Goal: Task Accomplishment & Management: Manage account settings

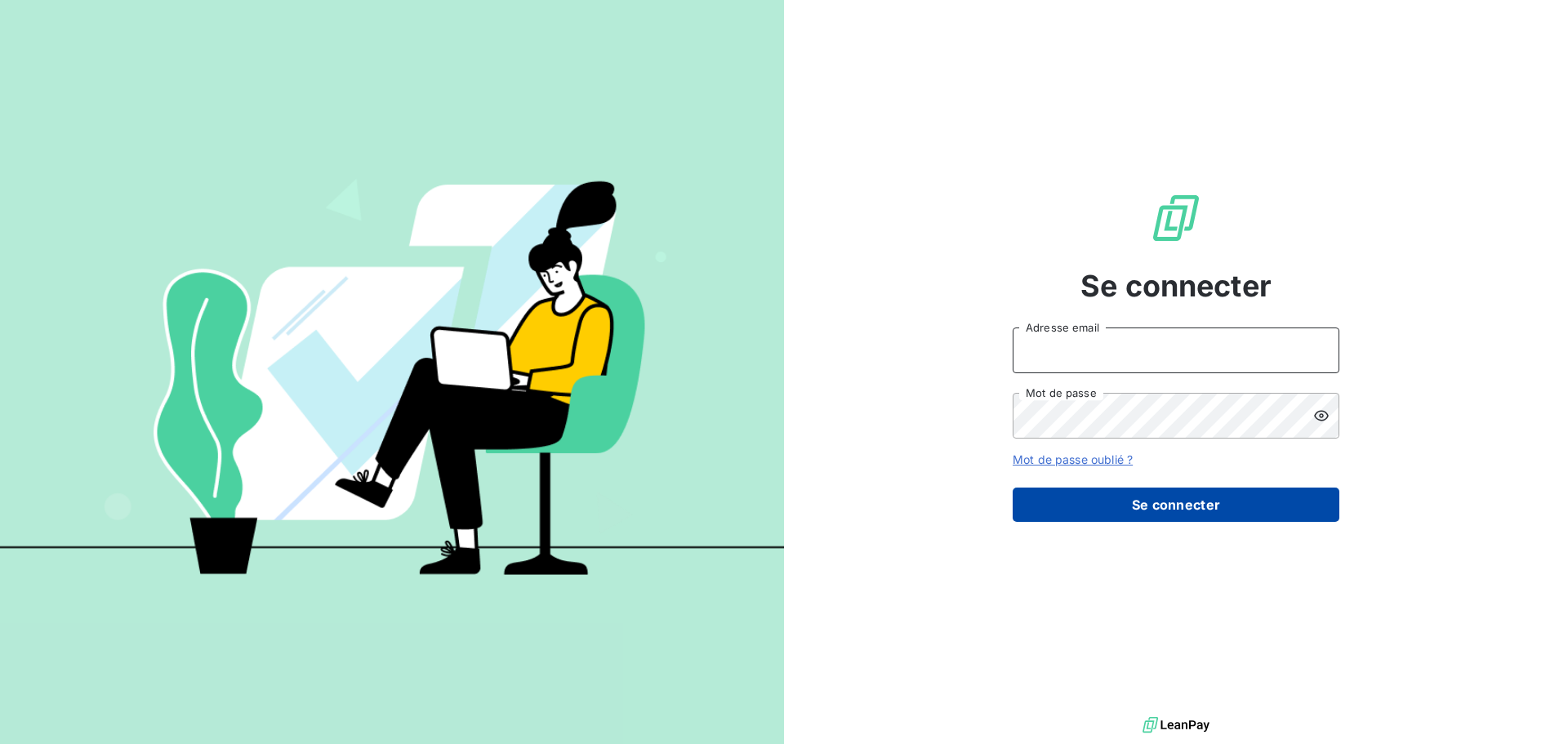
type input "[EMAIL_ADDRESS][DOMAIN_NAME]"
click at [1172, 501] on button "Se connecter" at bounding box center [1176, 505] width 327 height 35
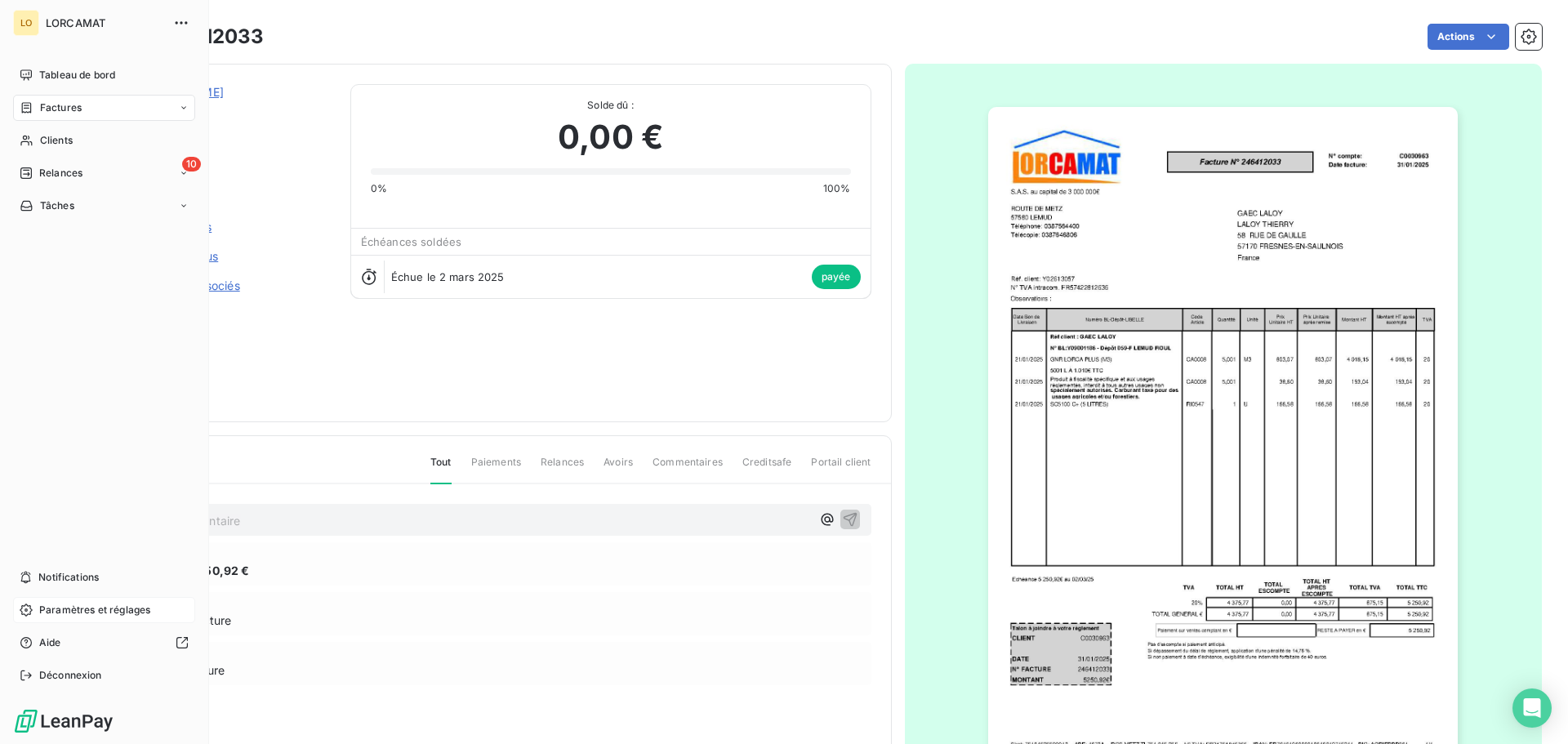
click at [55, 606] on span "Paramètres et réglages" at bounding box center [95, 610] width 111 height 14
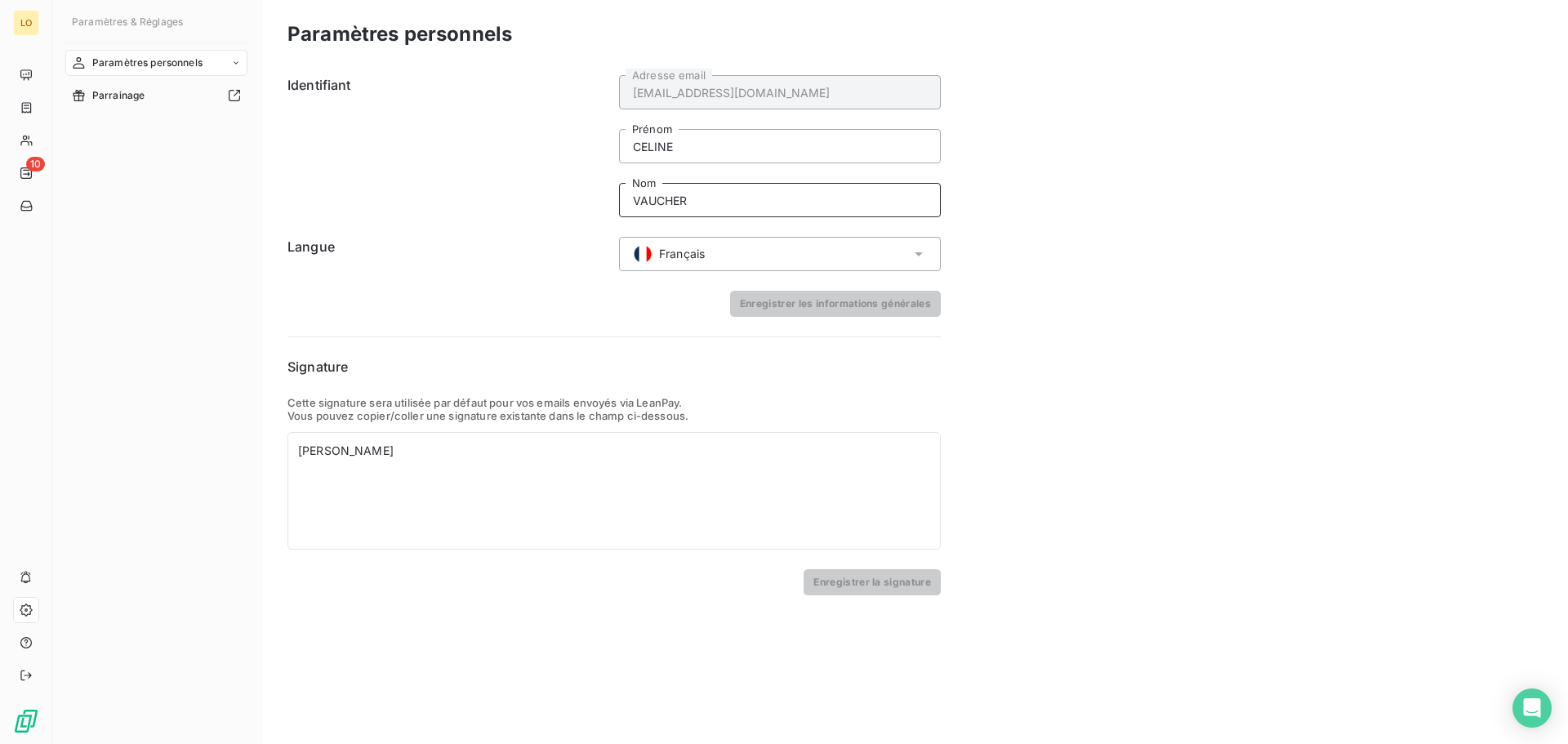
click at [723, 209] on input "VAUCHER" at bounding box center [780, 200] width 322 height 35
click at [690, 202] on input "VAUCHER [EMAIL_ADDRESS][DOMAIN_NAME]" at bounding box center [780, 200] width 322 height 35
click at [692, 203] on input "VAUCHER mail : [PERSON_NAME][EMAIL_ADDRESS][DOMAIN_NAME]" at bounding box center [780, 200] width 322 height 35
type input "VAUCHER mail : [PERSON_NAME][EMAIL_ADDRESS][DOMAIN_NAME]"
click at [826, 303] on button "Enregistrer les informations générales" at bounding box center [836, 303] width 211 height 26
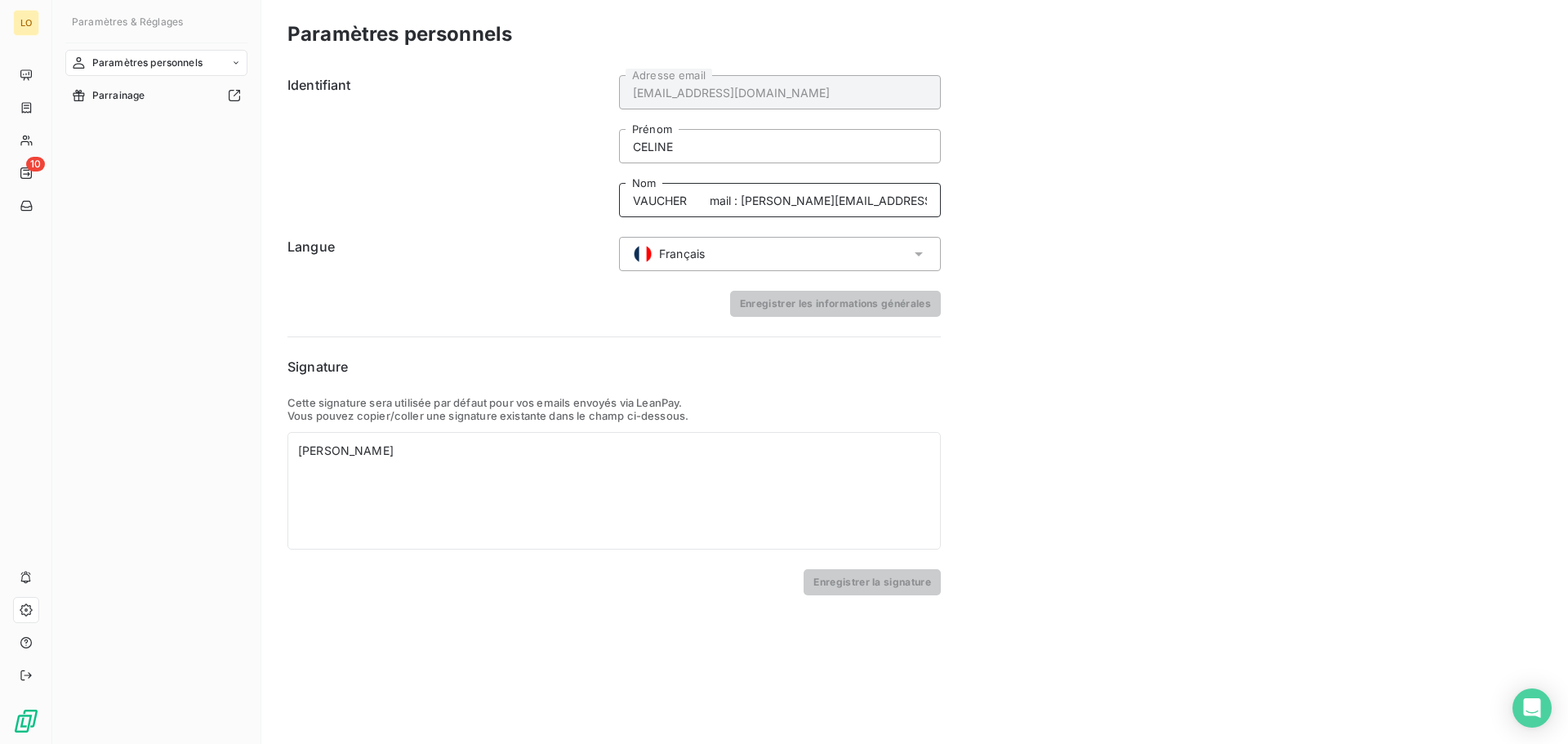
drag, startPoint x: 878, startPoint y: 202, endPoint x: 711, endPoint y: 215, distance: 167.5
click at [711, 215] on input "VAUCHER mail : [PERSON_NAME][EMAIL_ADDRESS][DOMAIN_NAME]" at bounding box center [780, 200] width 322 height 35
click at [330, 472] on div "[PERSON_NAME]" at bounding box center [614, 491] width 653 height 118
click at [430, 453] on div "[PERSON_NAME]" at bounding box center [614, 450] width 632 height 16
drag, startPoint x: 886, startPoint y: 202, endPoint x: 709, endPoint y: 209, distance: 177.1
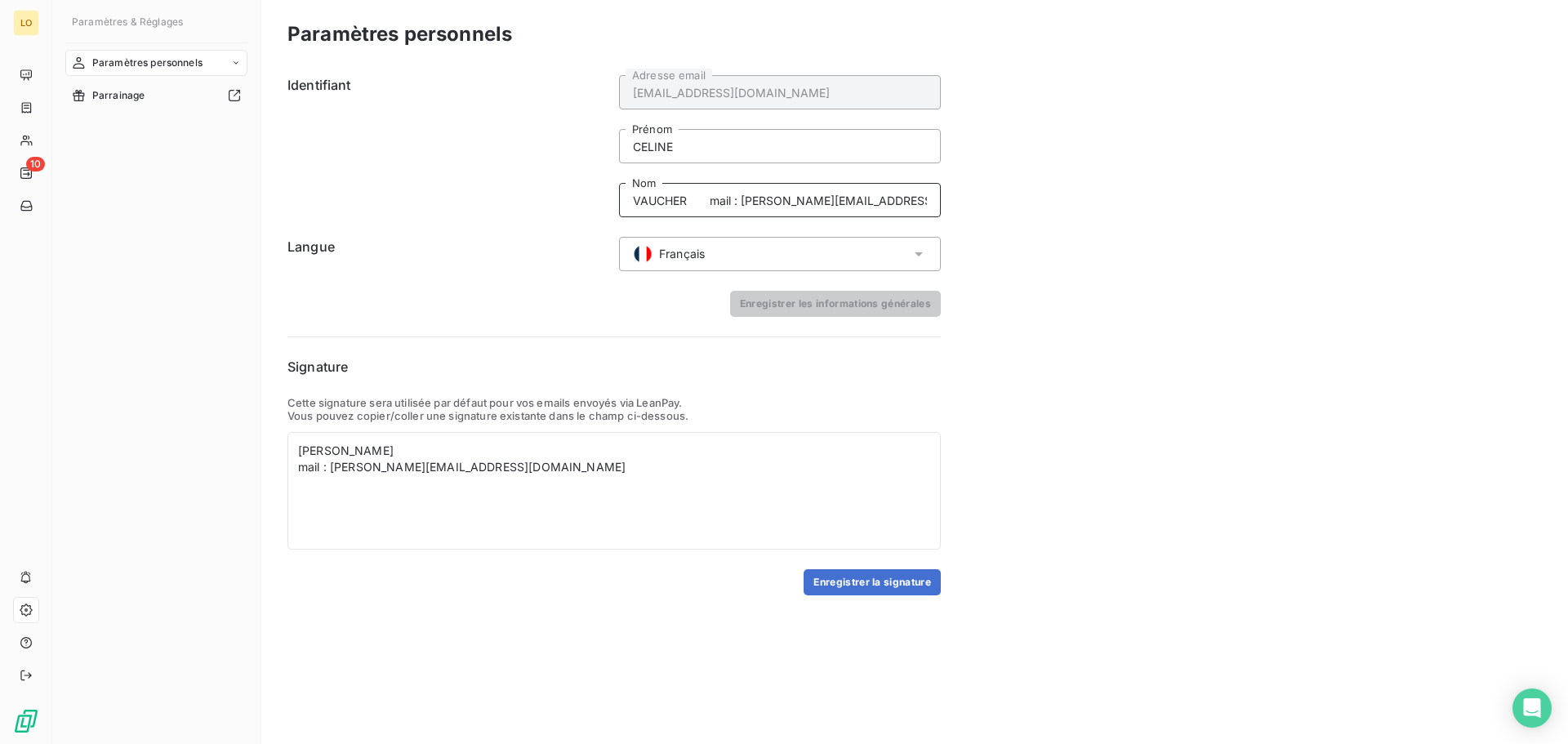
click at [709, 209] on input "VAUCHER mail : [PERSON_NAME][EMAIL_ADDRESS][DOMAIN_NAME]" at bounding box center [780, 200] width 322 height 35
type input "VAUCHER"
click at [839, 309] on button "Enregistrer les informations générales" at bounding box center [836, 303] width 211 height 26
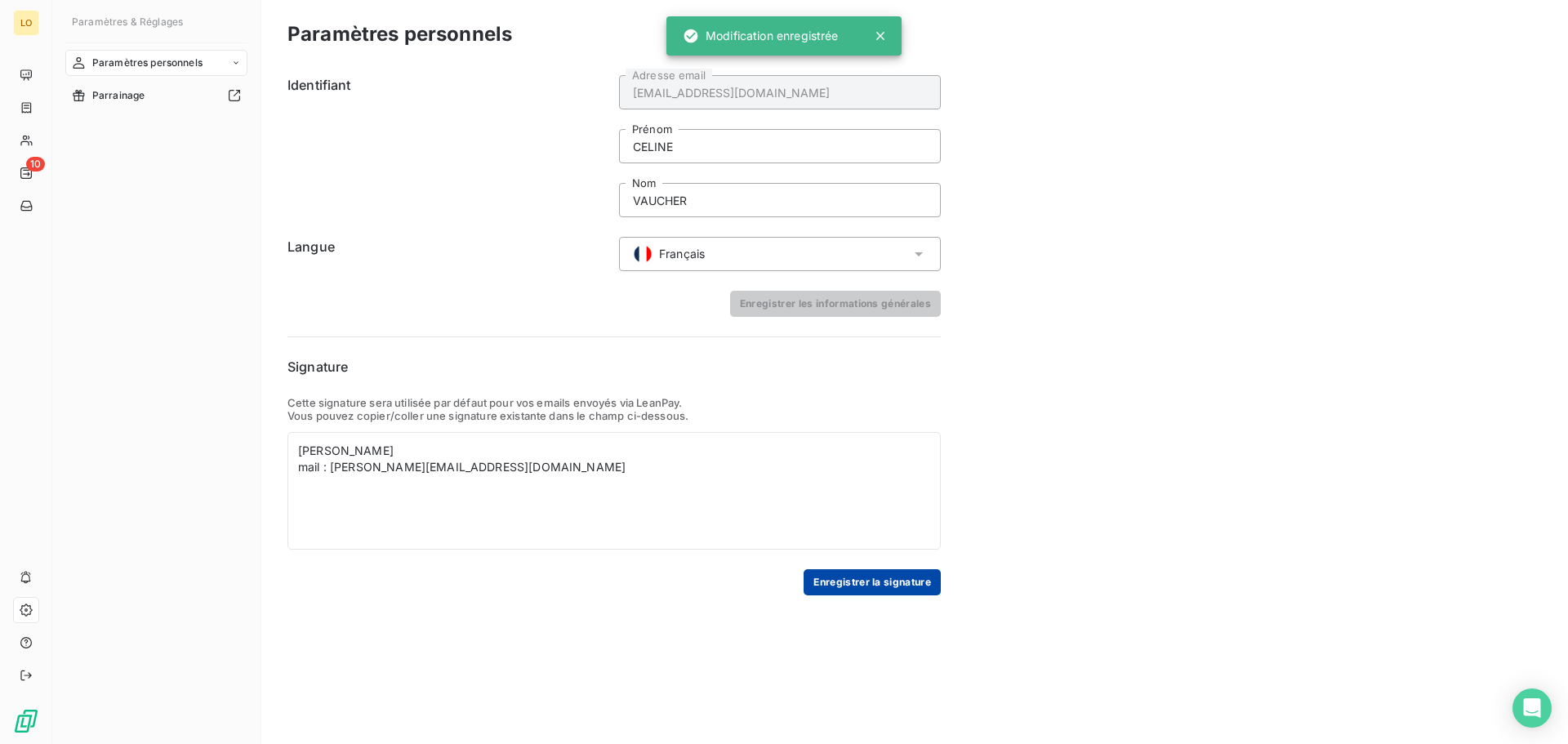
click at [880, 583] on button "Enregistrer la signature" at bounding box center [872, 582] width 137 height 26
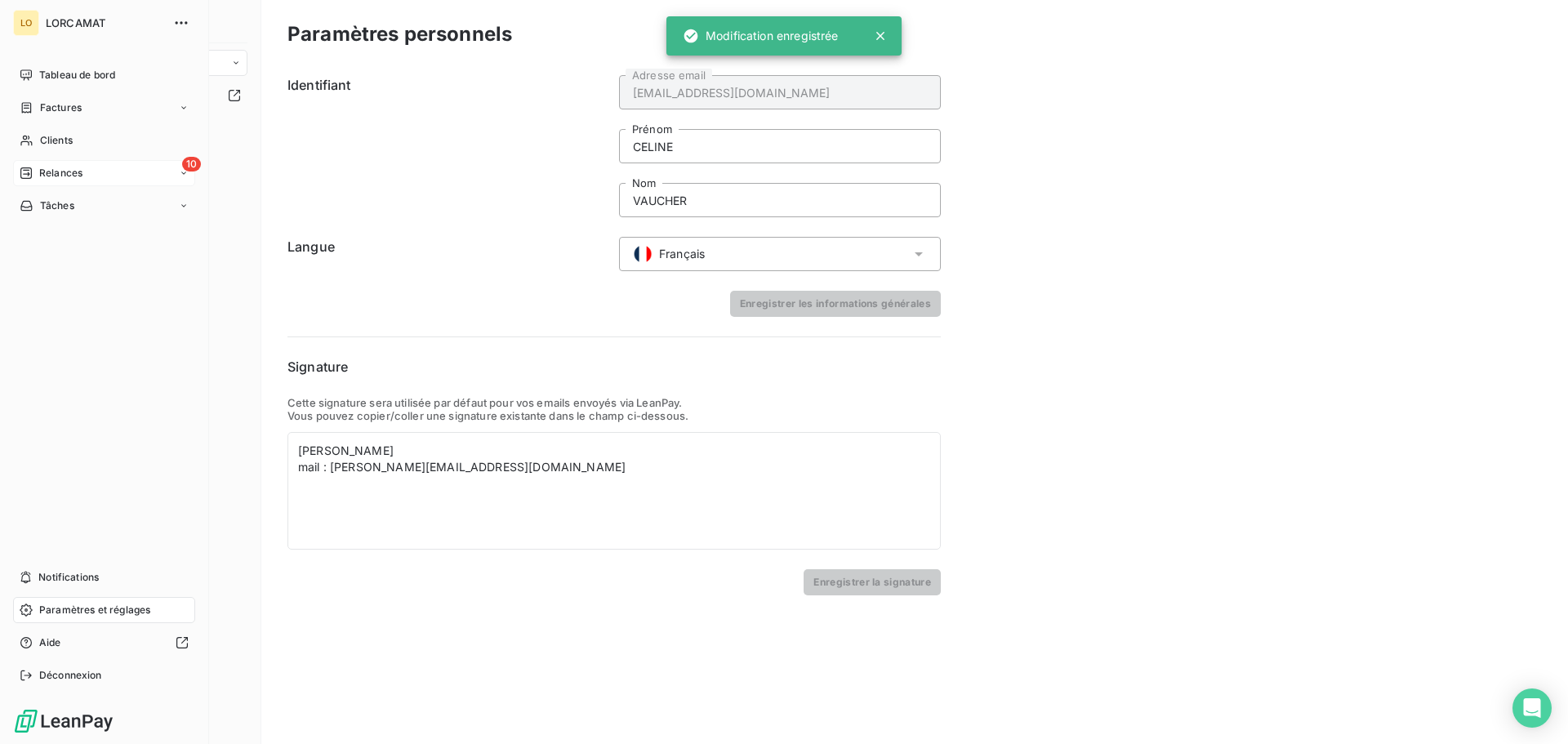
click at [52, 172] on span "Relances" at bounding box center [61, 173] width 43 height 14
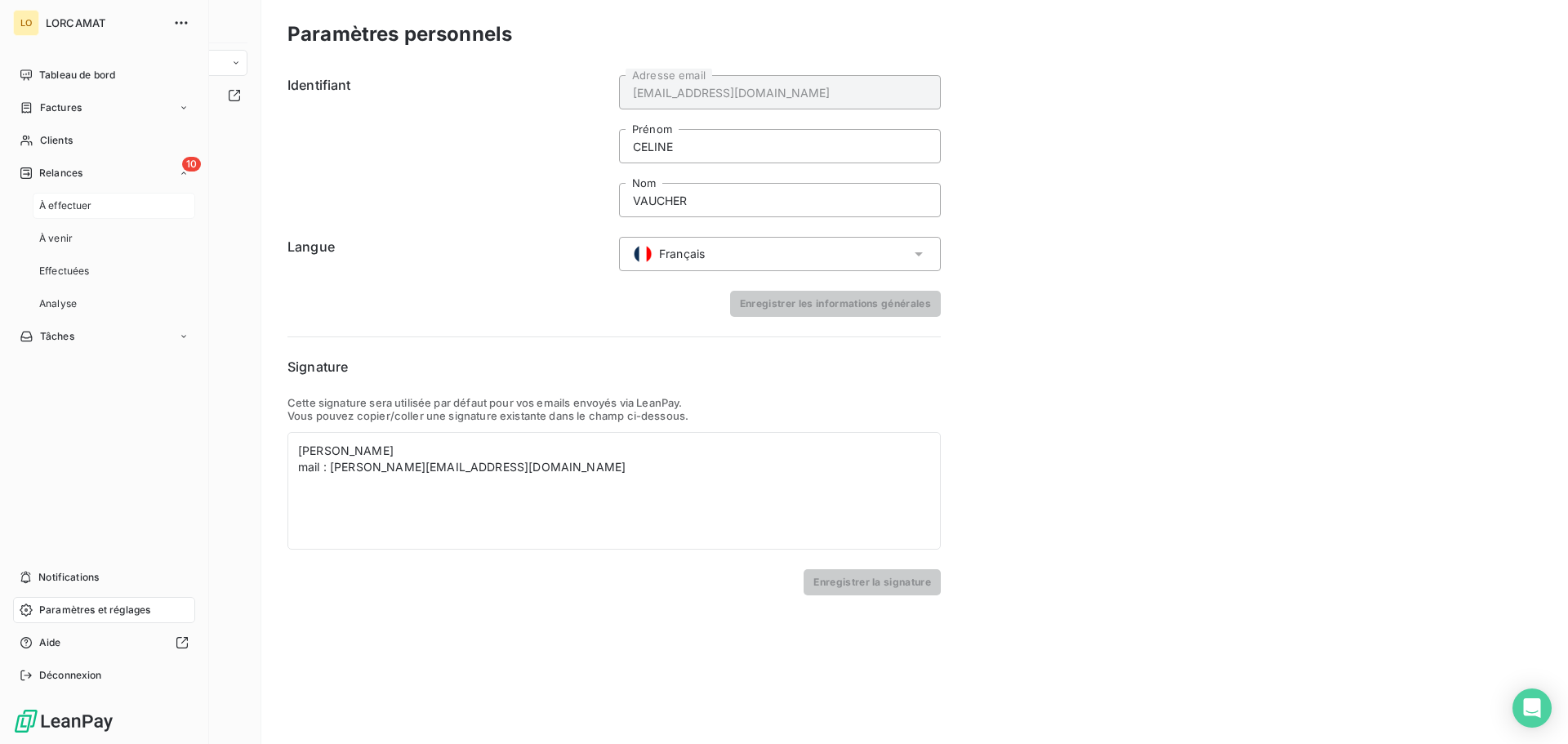
click at [75, 209] on span "À effectuer" at bounding box center [66, 205] width 53 height 14
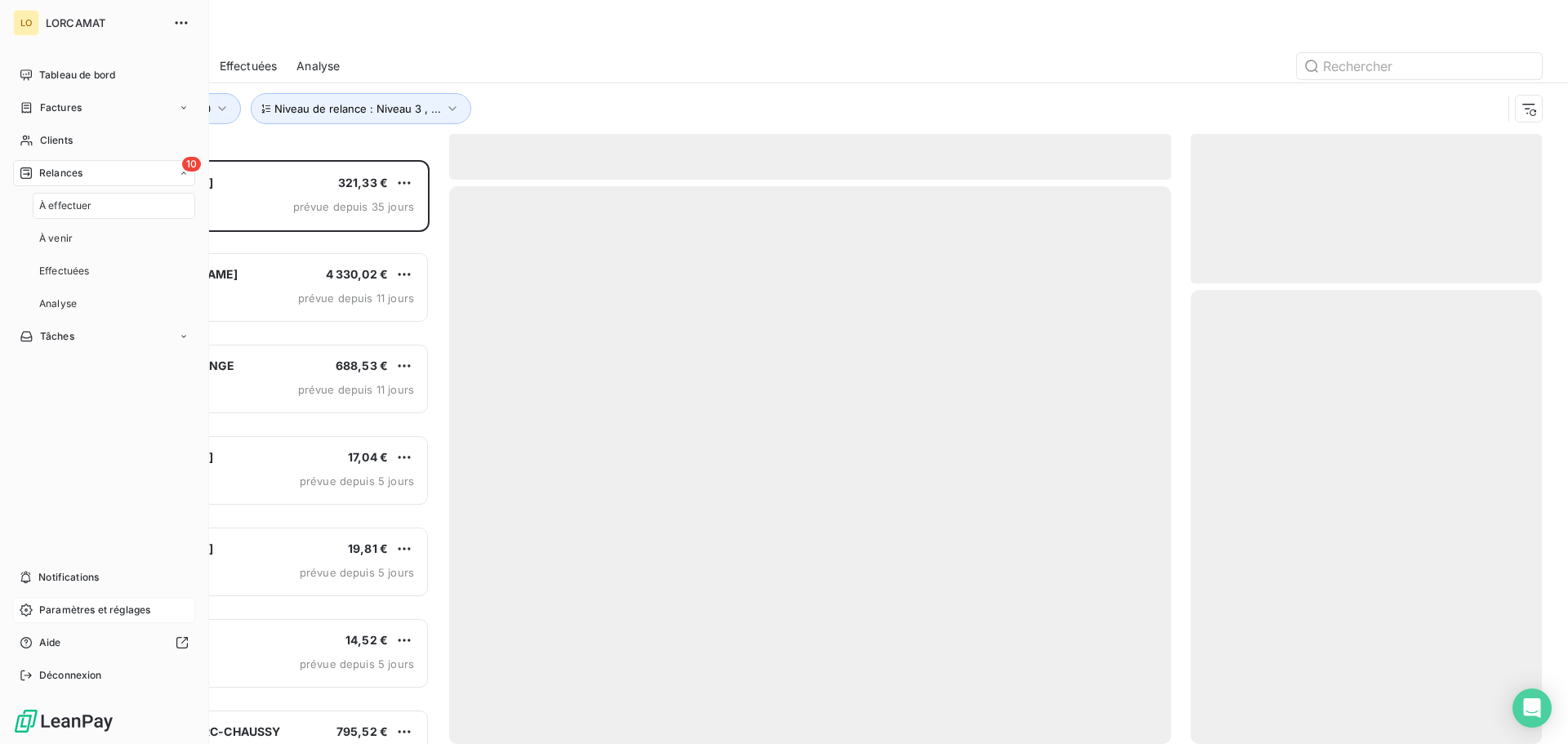
scroll to position [572, 339]
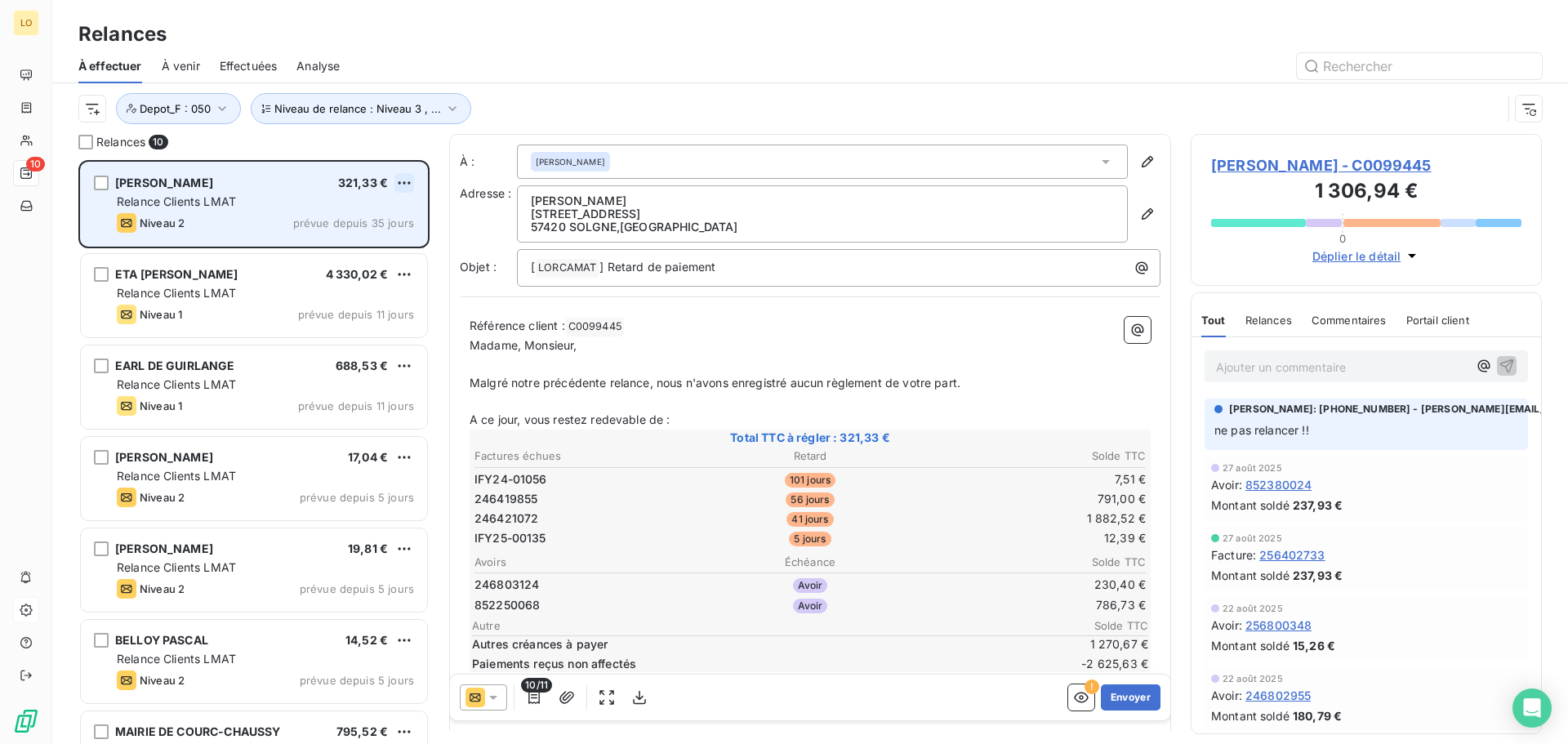
click at [412, 181] on html "LO 10 Relances À effectuer À venir Effectuées Analyse Niveau de relance : Nivea…" at bounding box center [784, 372] width 1568 height 744
click at [370, 246] on div "Passer cette action" at bounding box center [333, 244] width 146 height 26
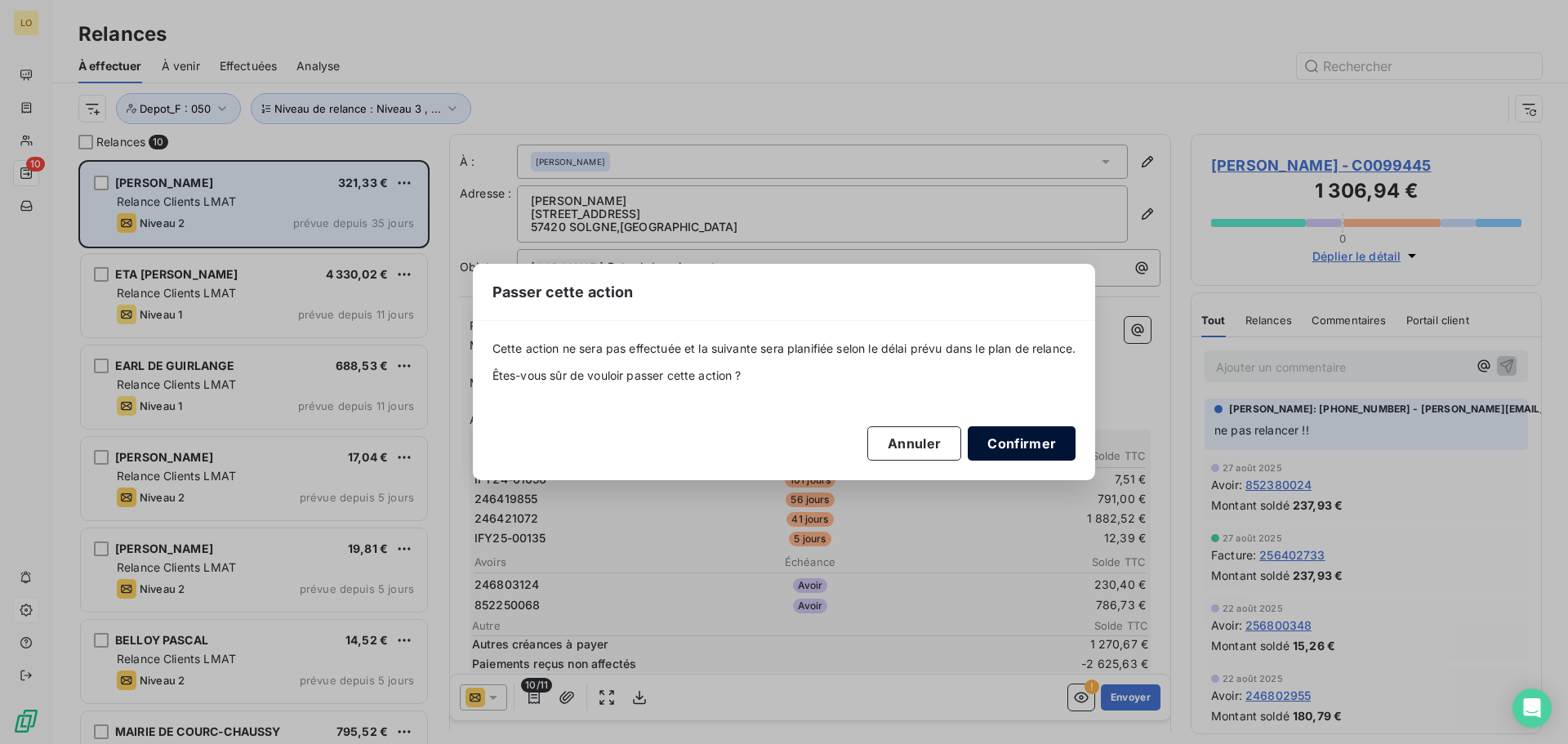
click at [1018, 440] on button "Confirmer" at bounding box center [1022, 444] width 108 height 35
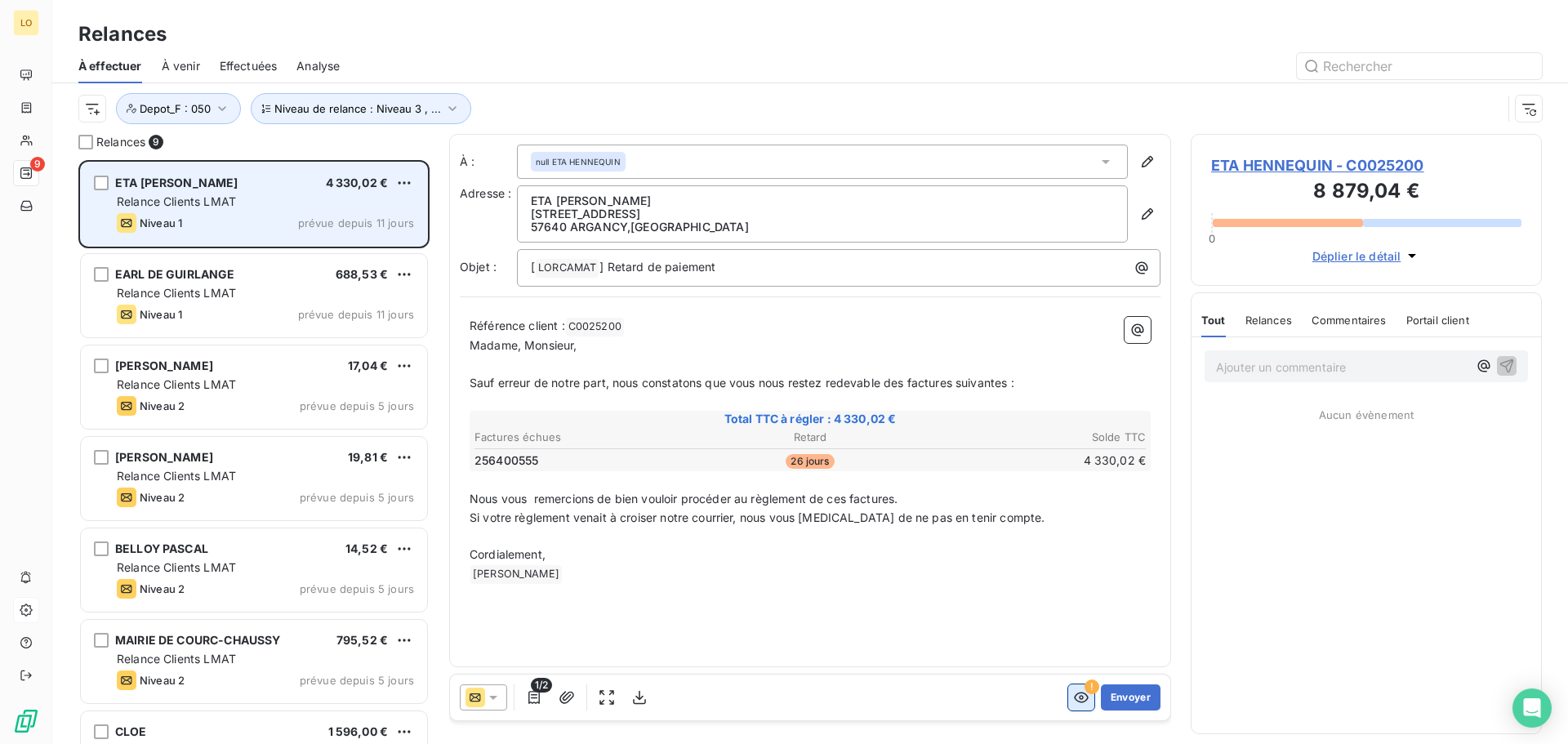
click at [1085, 692] on icon "button" at bounding box center [1081, 698] width 16 height 16
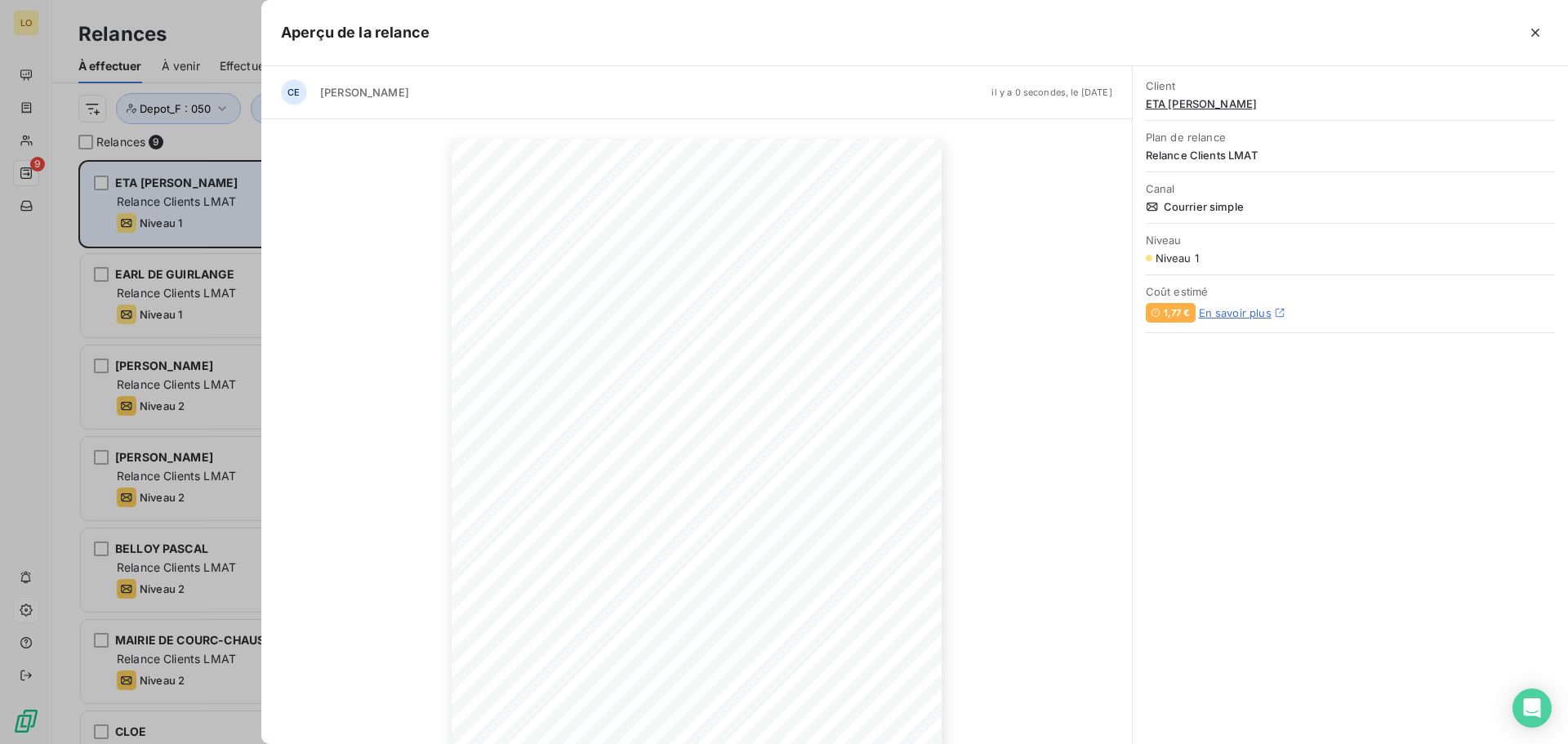
click at [32, 312] on div at bounding box center [784, 372] width 1568 height 744
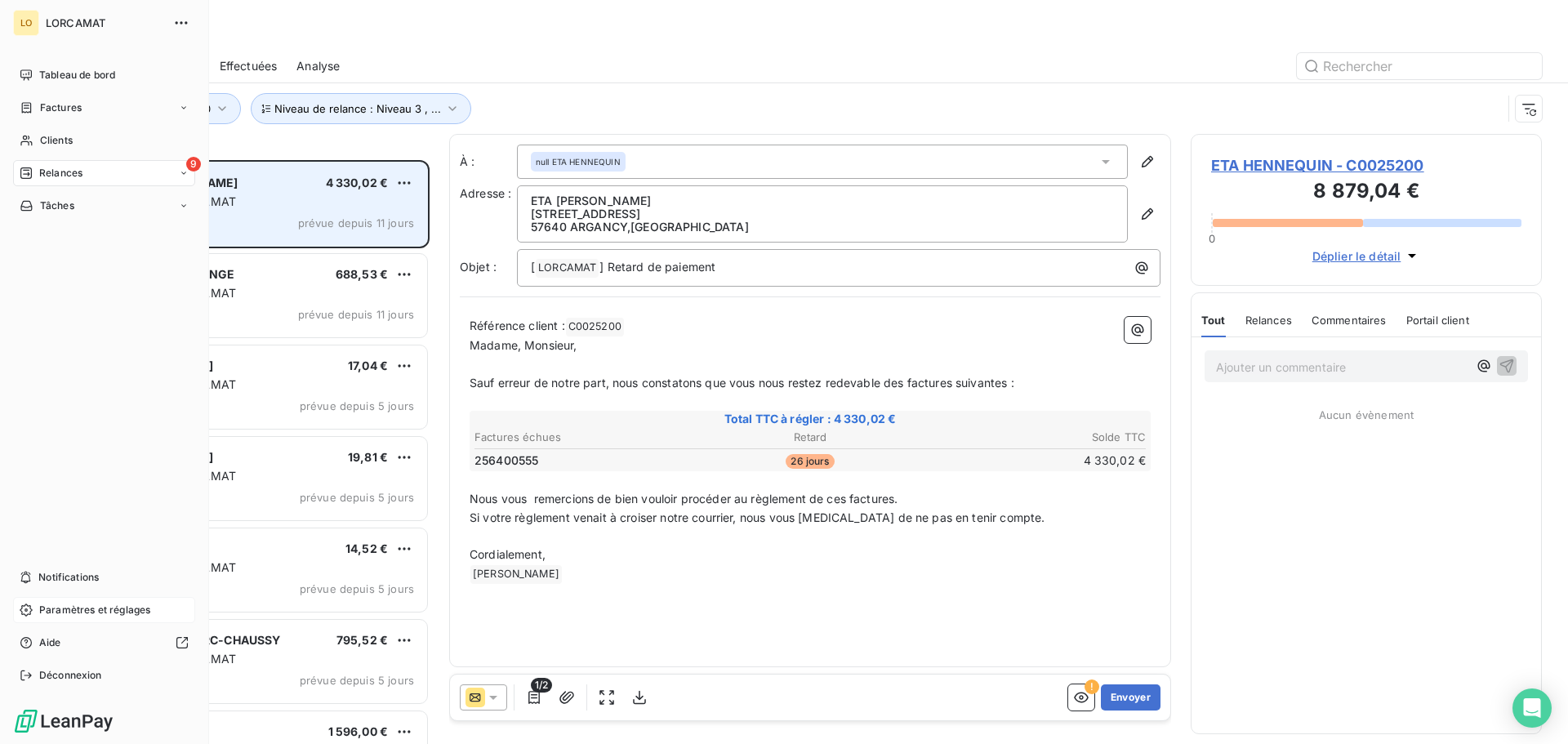
click at [35, 610] on div "Paramètres et réglages" at bounding box center [104, 610] width 183 height 26
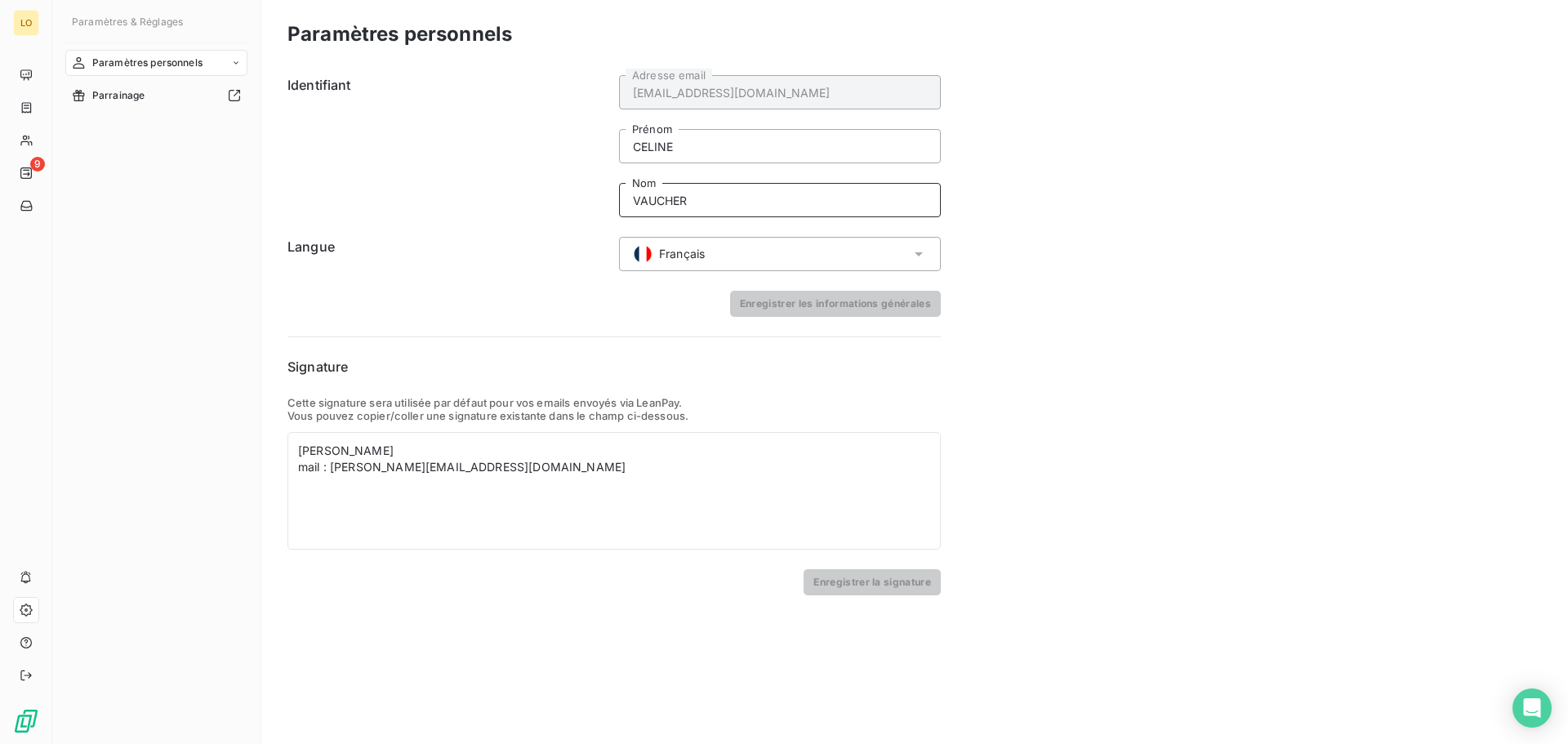
click at [722, 199] on input "VAUCHER" at bounding box center [780, 200] width 322 height 35
type input "VAUCHER mail : [PERSON_NAME][EMAIL_ADDRESS][DOMAIN_NAME]"
click at [822, 306] on button "Enregistrer les informations générales" at bounding box center [836, 303] width 211 height 26
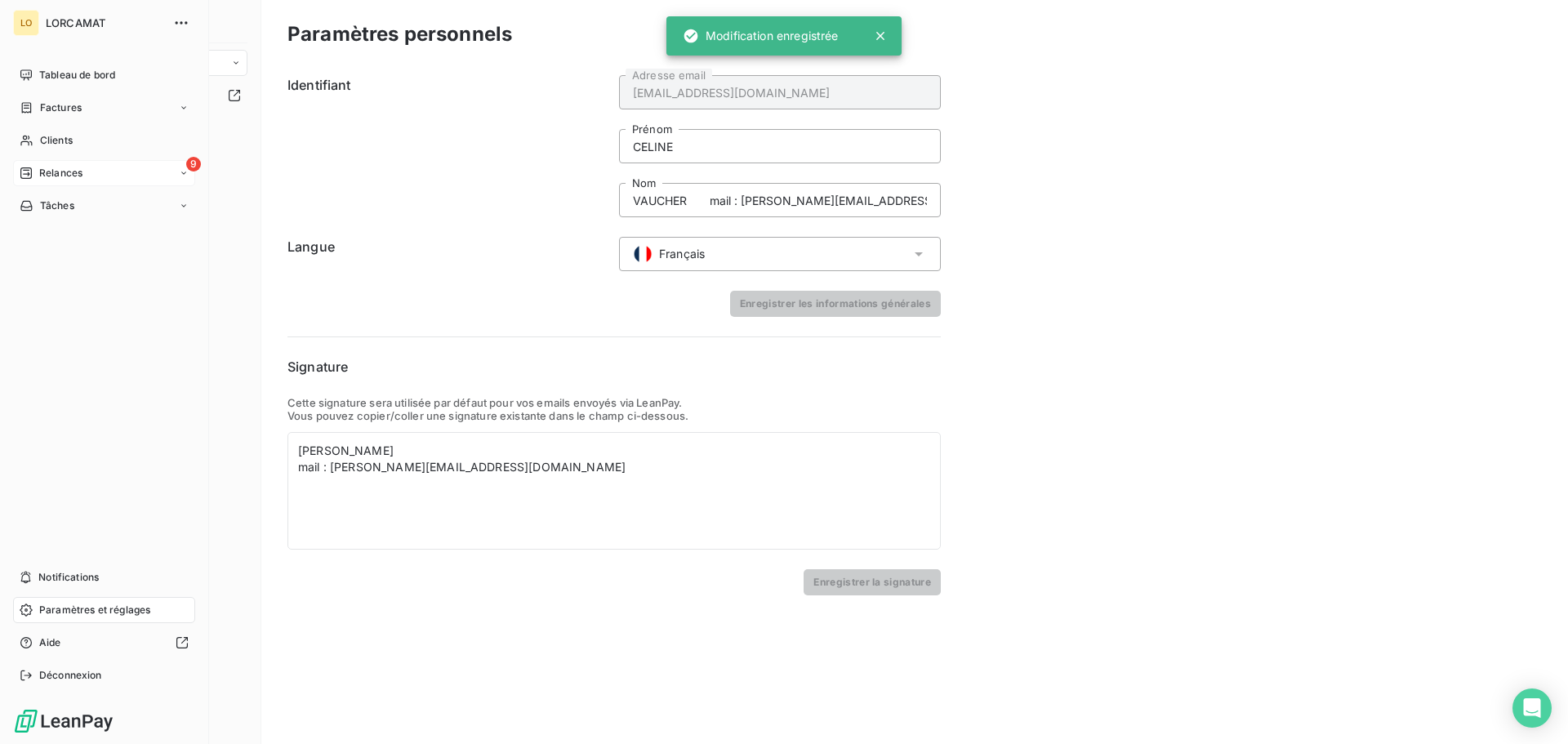
click at [47, 172] on span "Relances" at bounding box center [61, 173] width 43 height 14
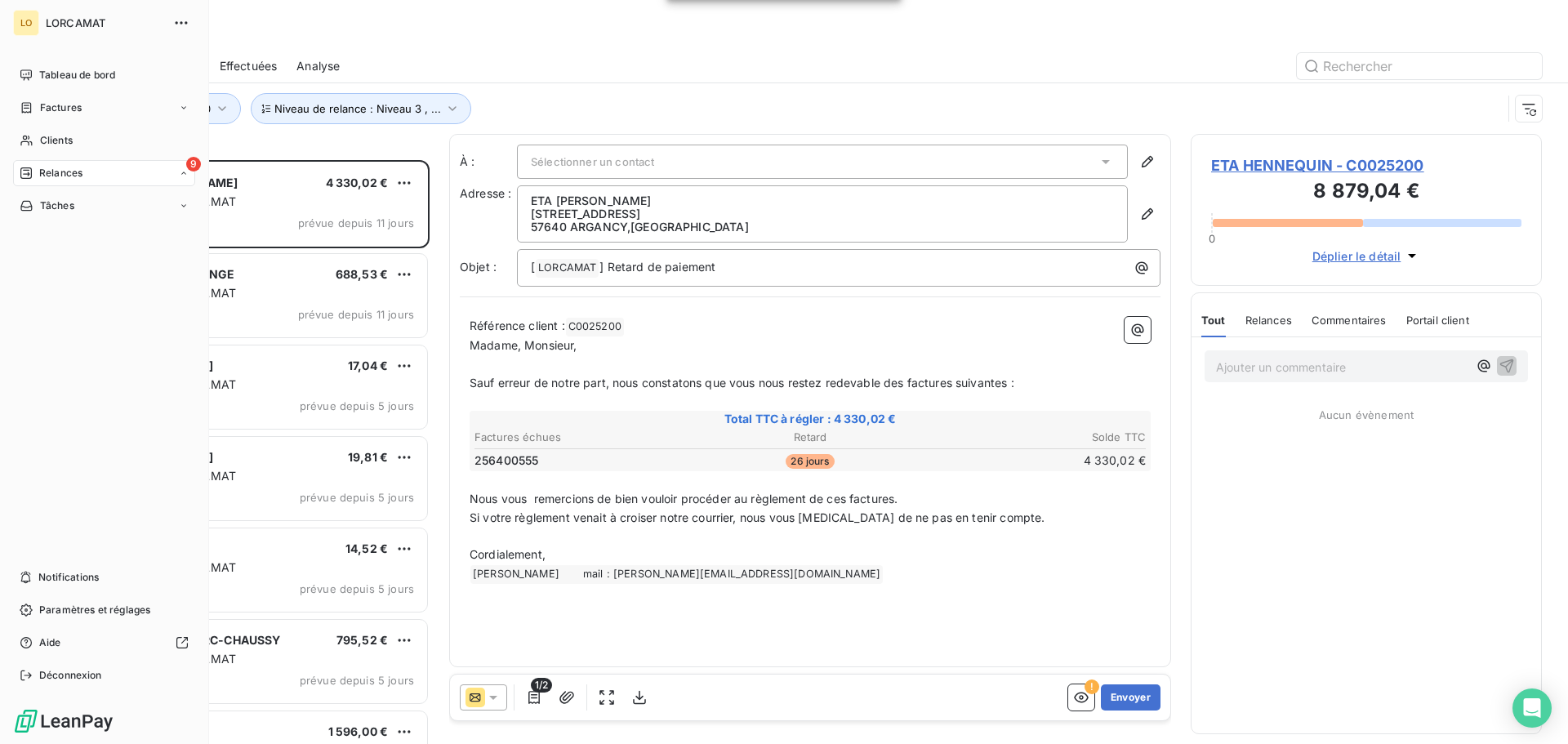
scroll to position [572, 339]
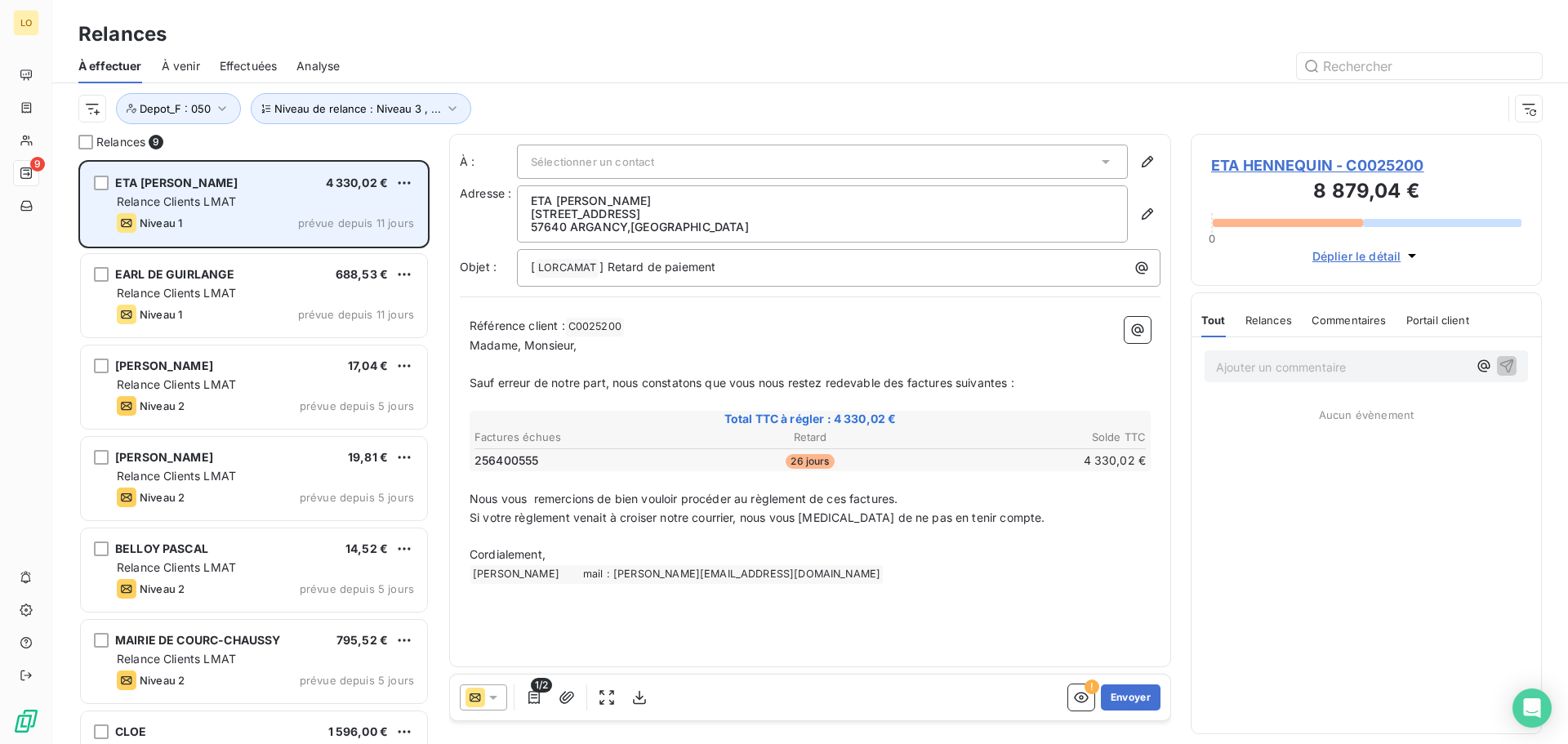
click at [252, 198] on div "Relance Clients LMAT" at bounding box center [266, 201] width 298 height 16
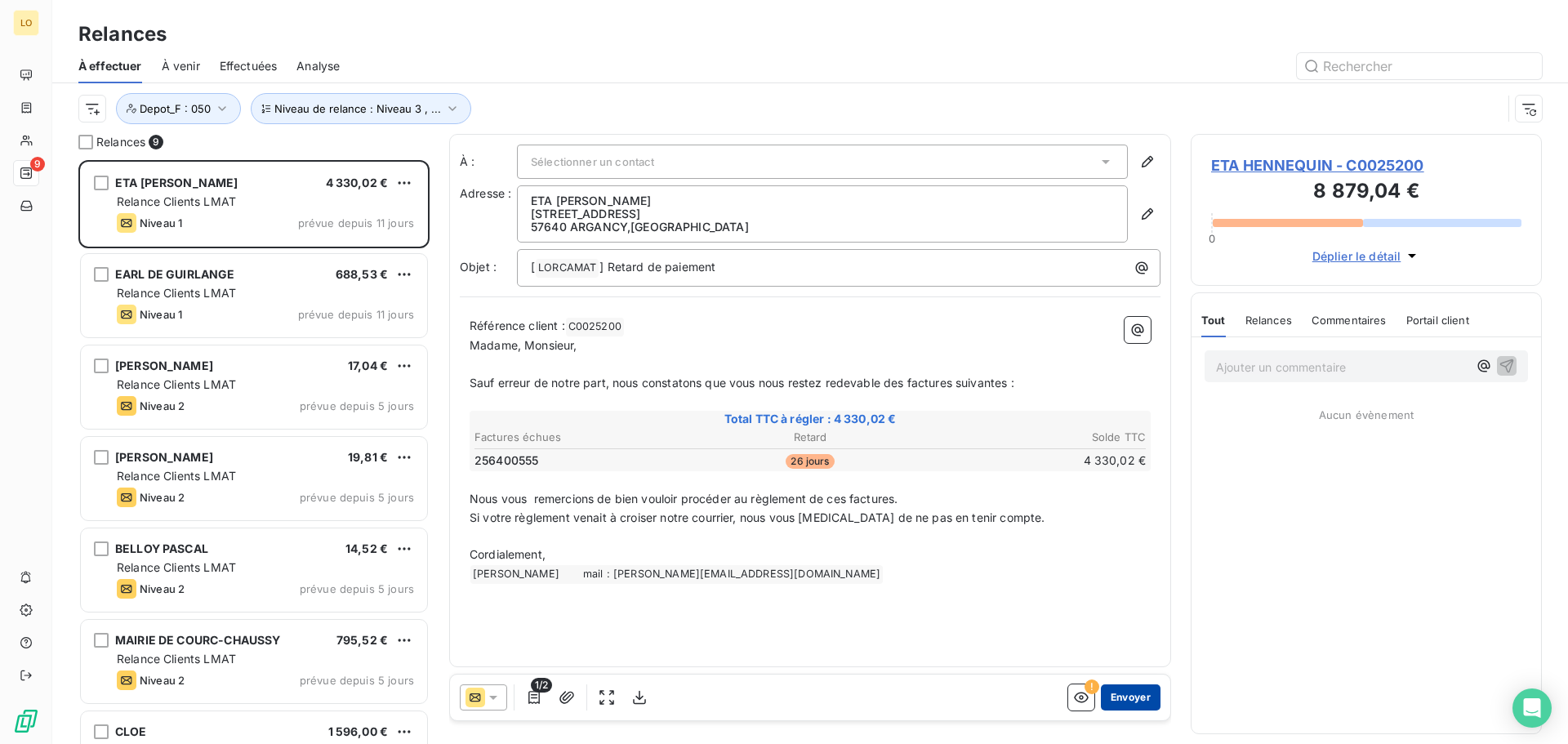
click at [1129, 701] on button "Envoyer" at bounding box center [1131, 698] width 60 height 26
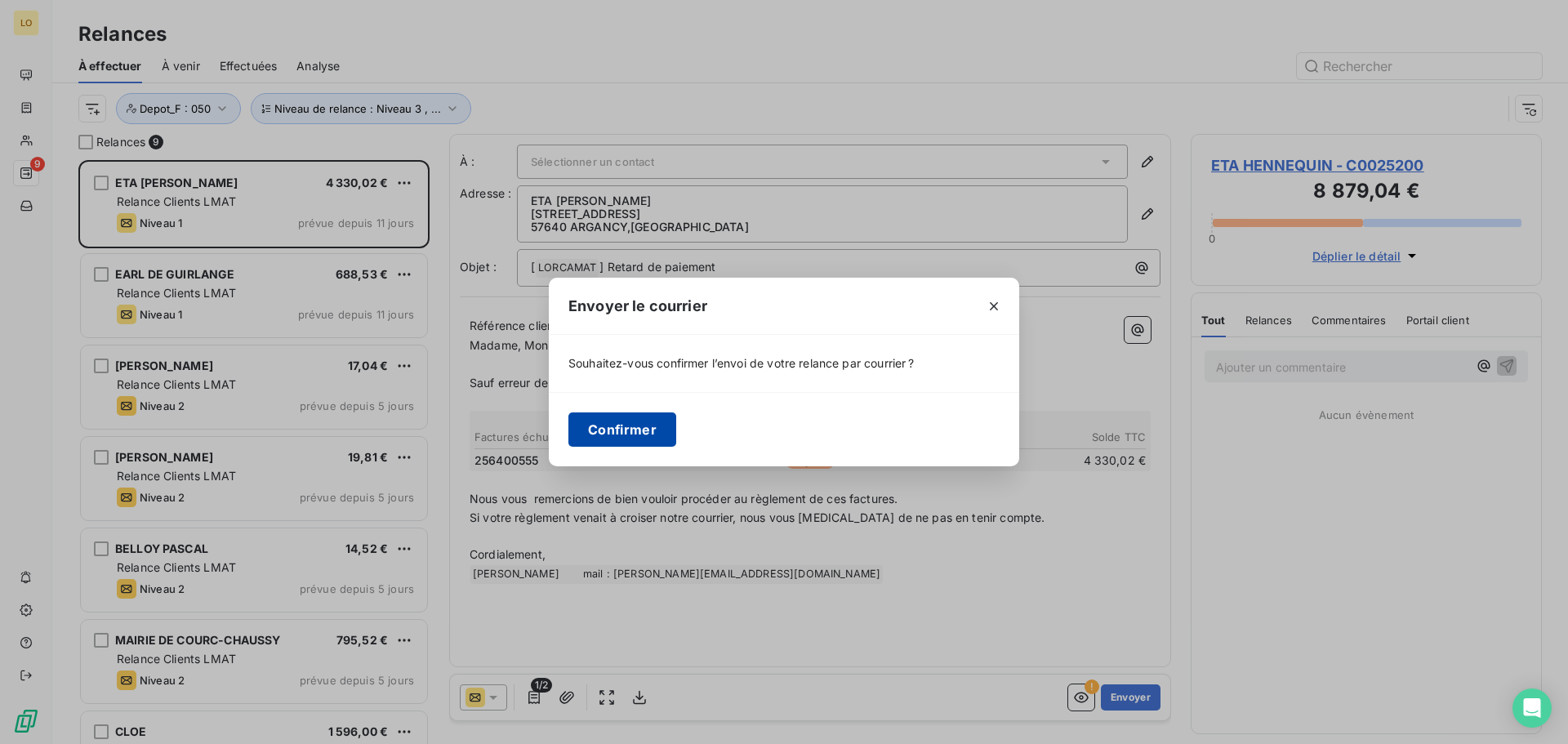
click at [600, 428] on button "Confirmer" at bounding box center [623, 430] width 108 height 35
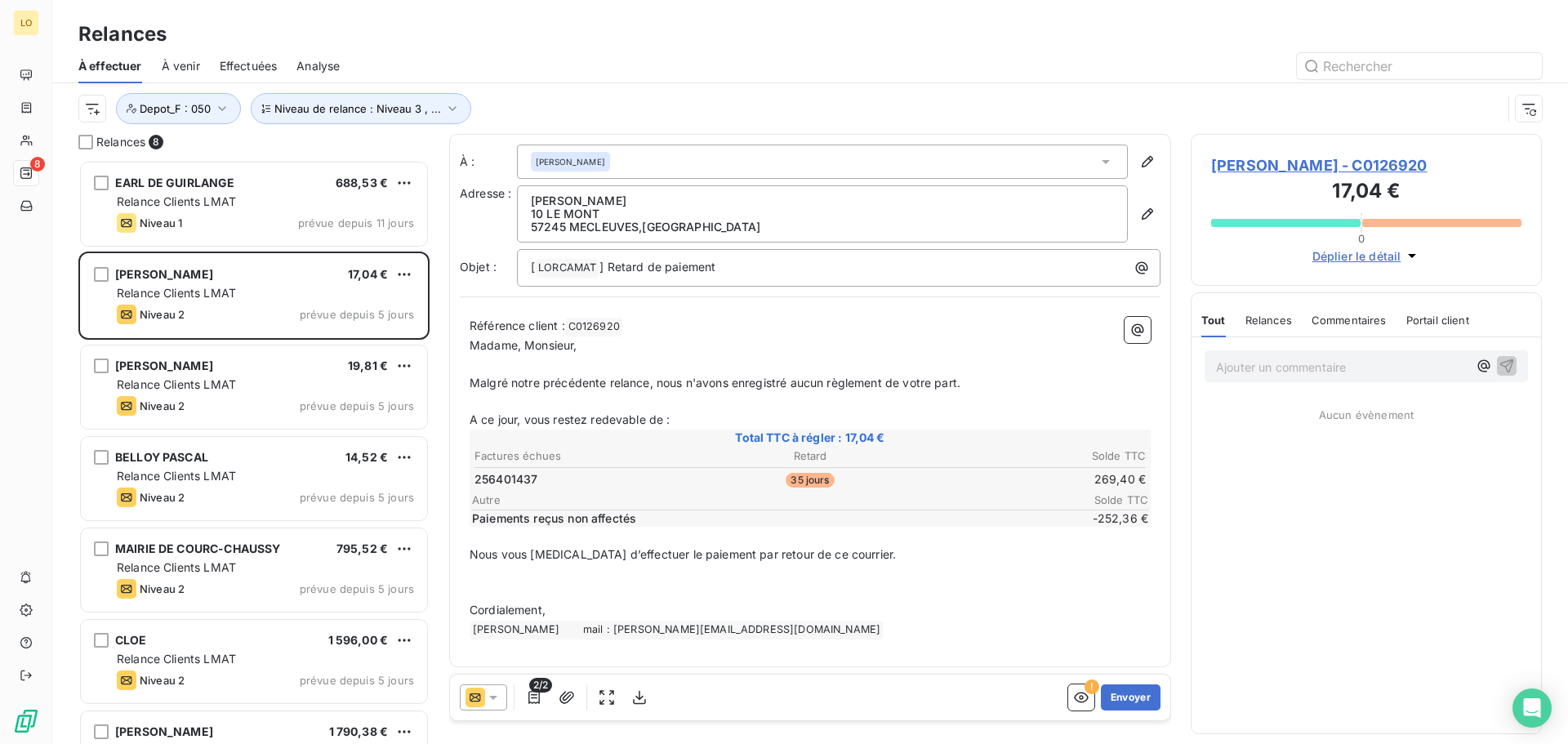
click at [1326, 160] on span "[PERSON_NAME] - C0126920" at bounding box center [1366, 165] width 310 height 22
click at [1376, 255] on span "Déplier le détail" at bounding box center [1357, 256] width 89 height 17
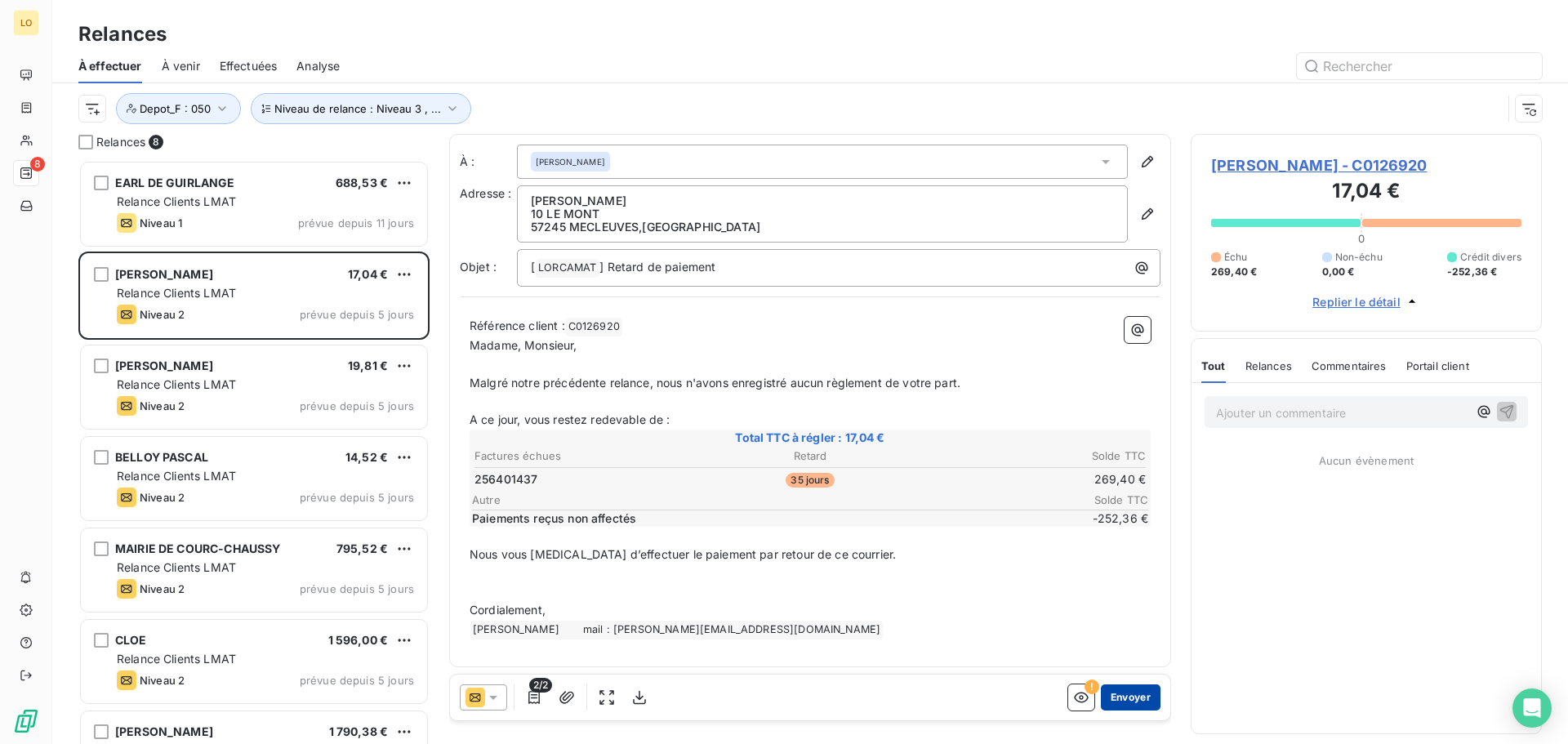
click at [1130, 698] on button "Envoyer" at bounding box center [1131, 698] width 60 height 26
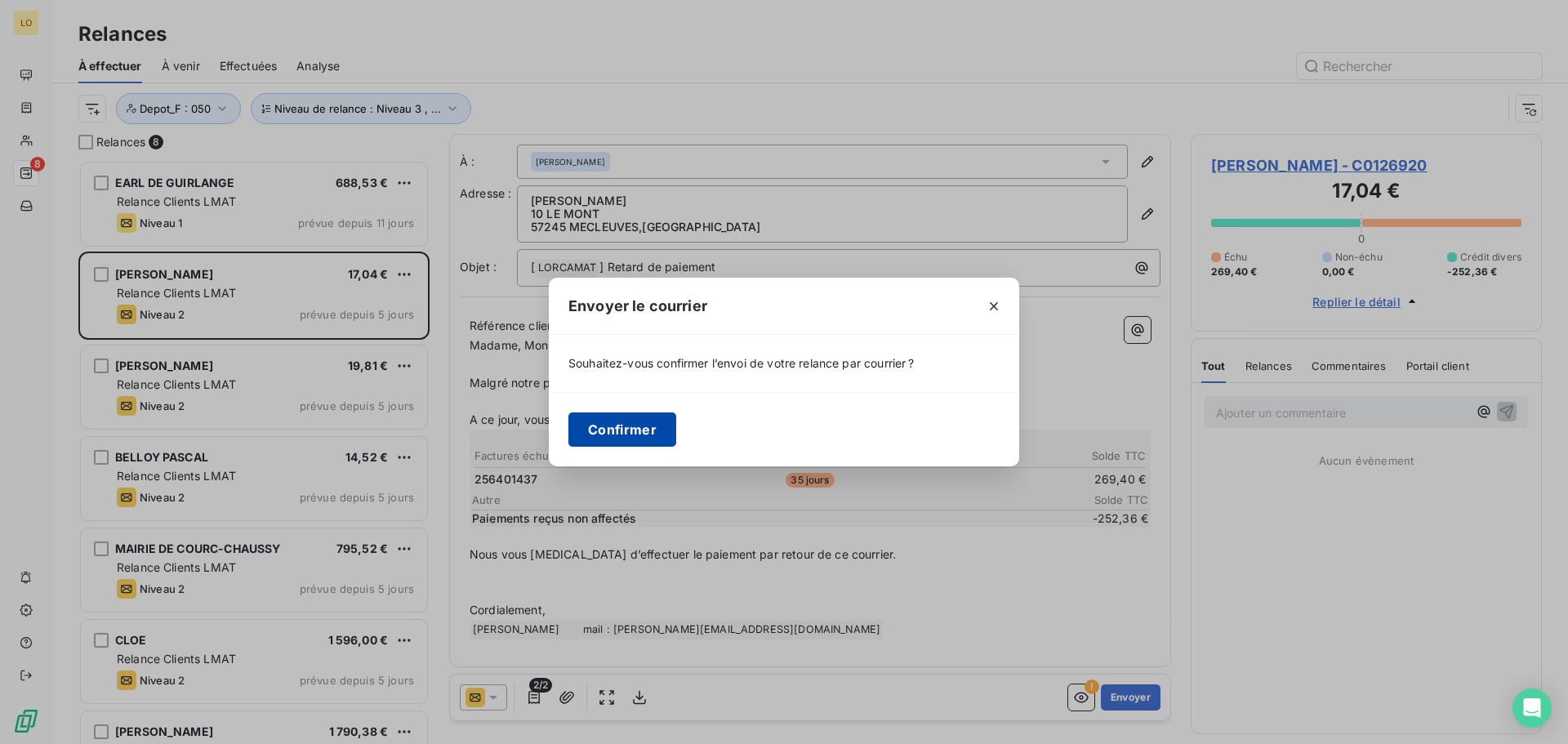
click at [597, 420] on button "Confirmer" at bounding box center [623, 430] width 108 height 35
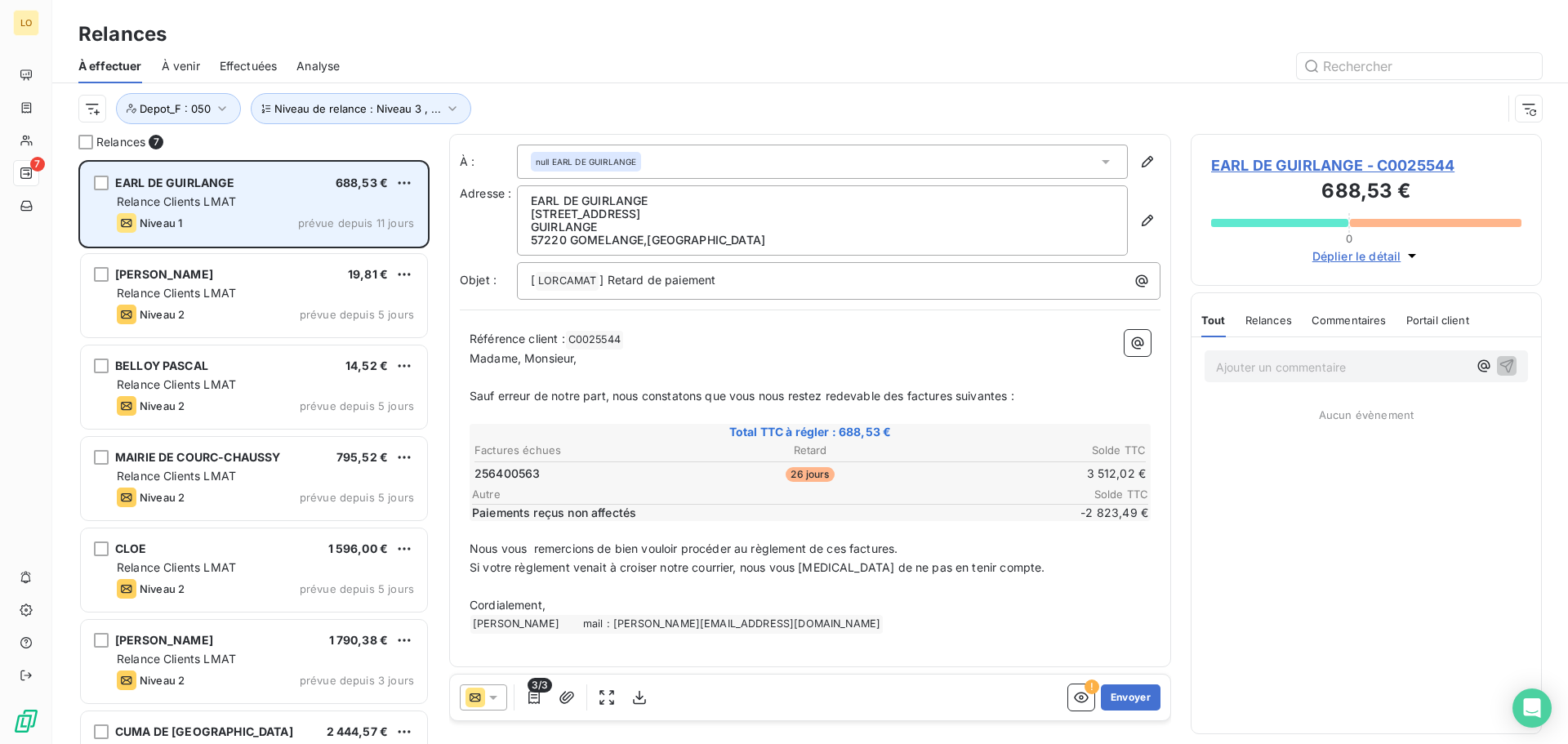
click at [273, 203] on div "Relance Clients LMAT" at bounding box center [266, 201] width 298 height 16
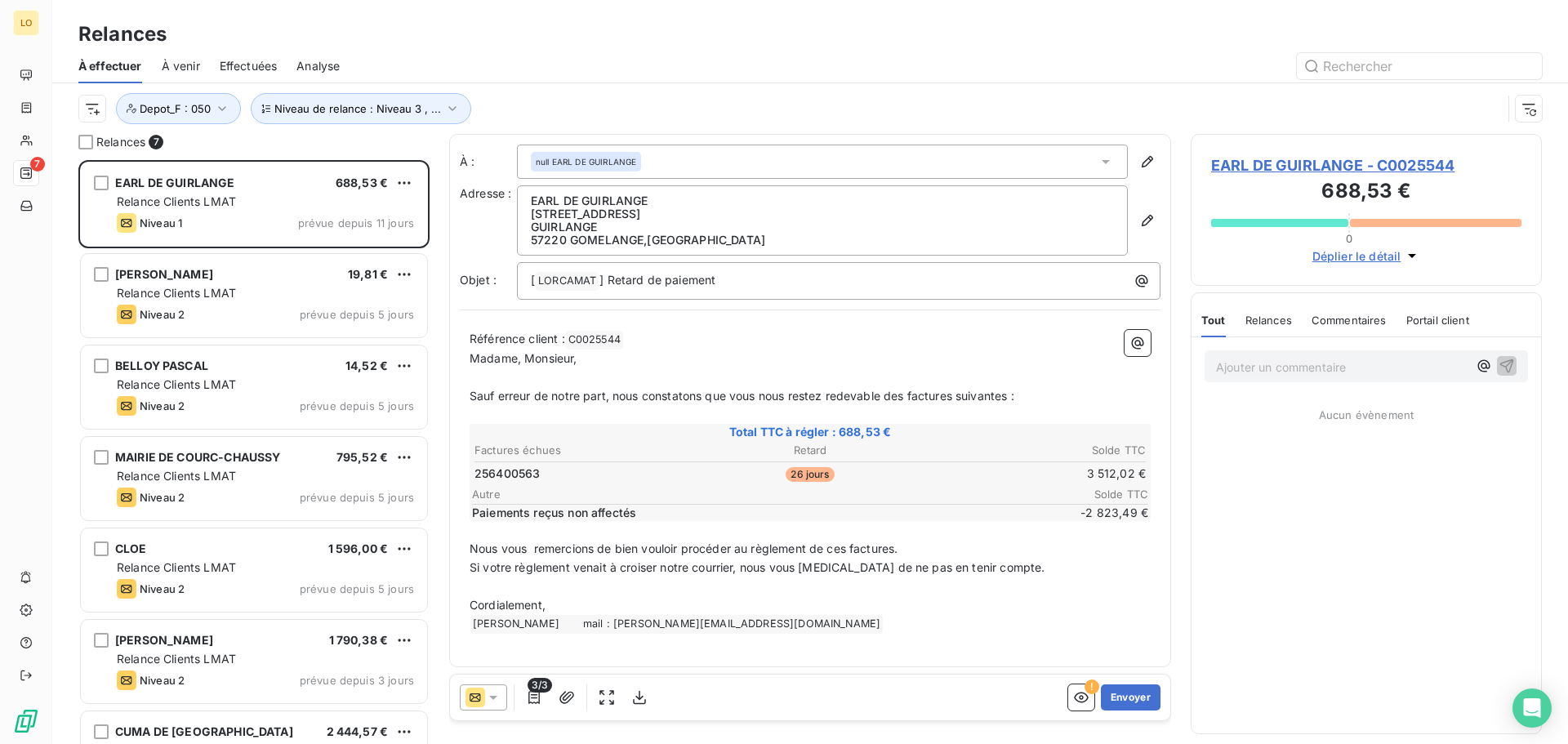
click at [519, 469] on span "256400563" at bounding box center [507, 473] width 66 height 16
click at [1399, 166] on span "EARL DE GUIRLANGE - C0025544" at bounding box center [1366, 165] width 310 height 22
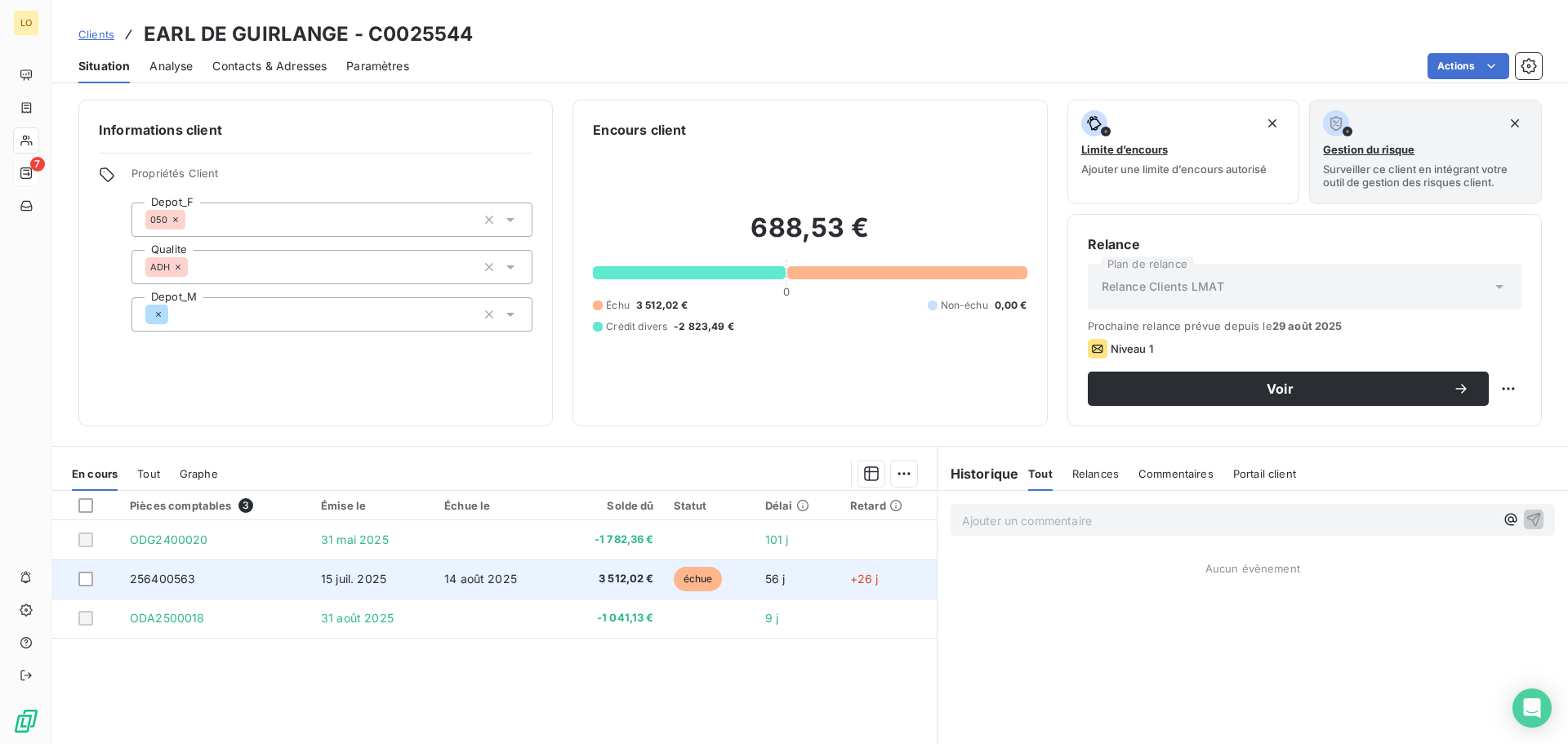
click at [146, 579] on span "256400563" at bounding box center [162, 579] width 66 height 14
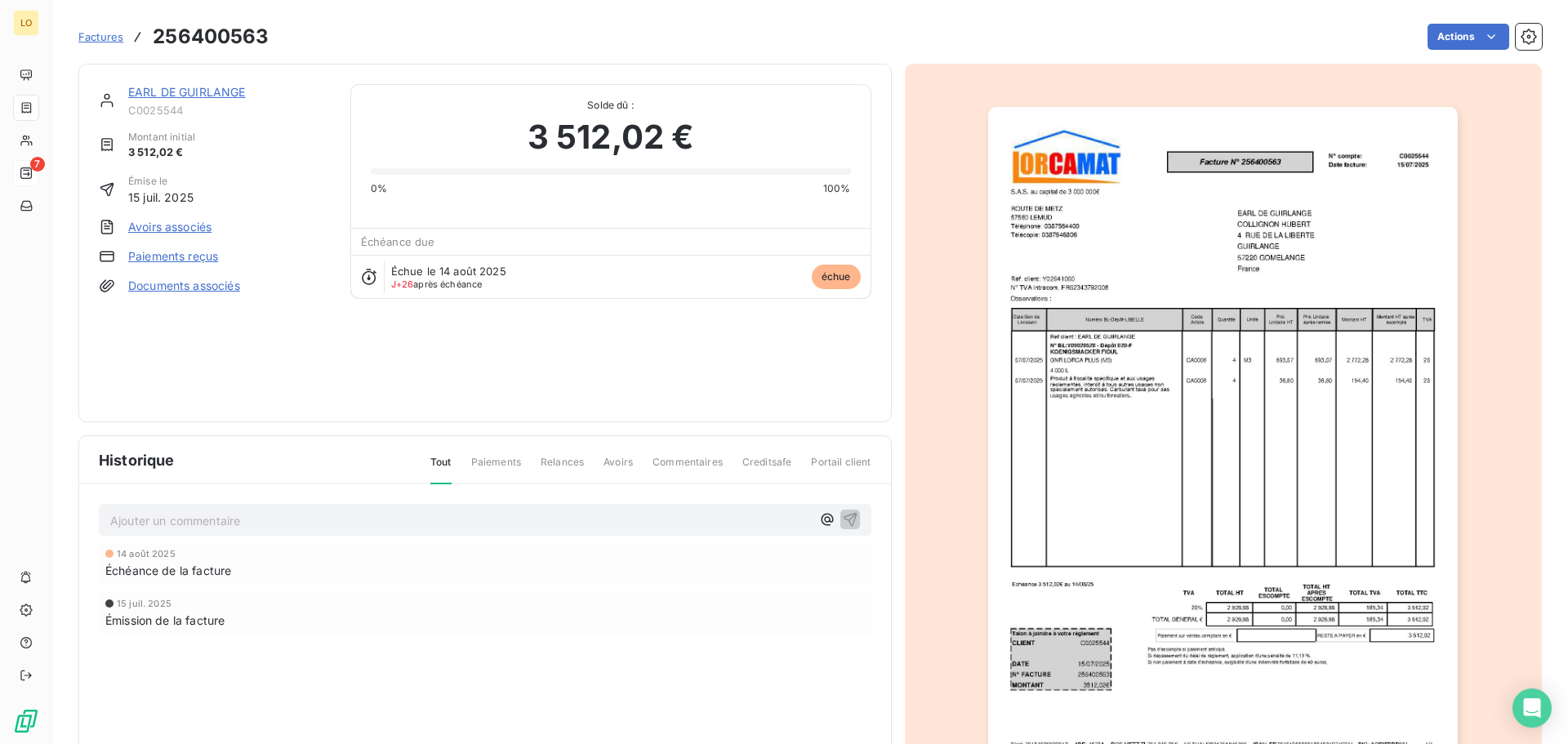
click at [1094, 372] on img "button" at bounding box center [1223, 440] width 470 height 665
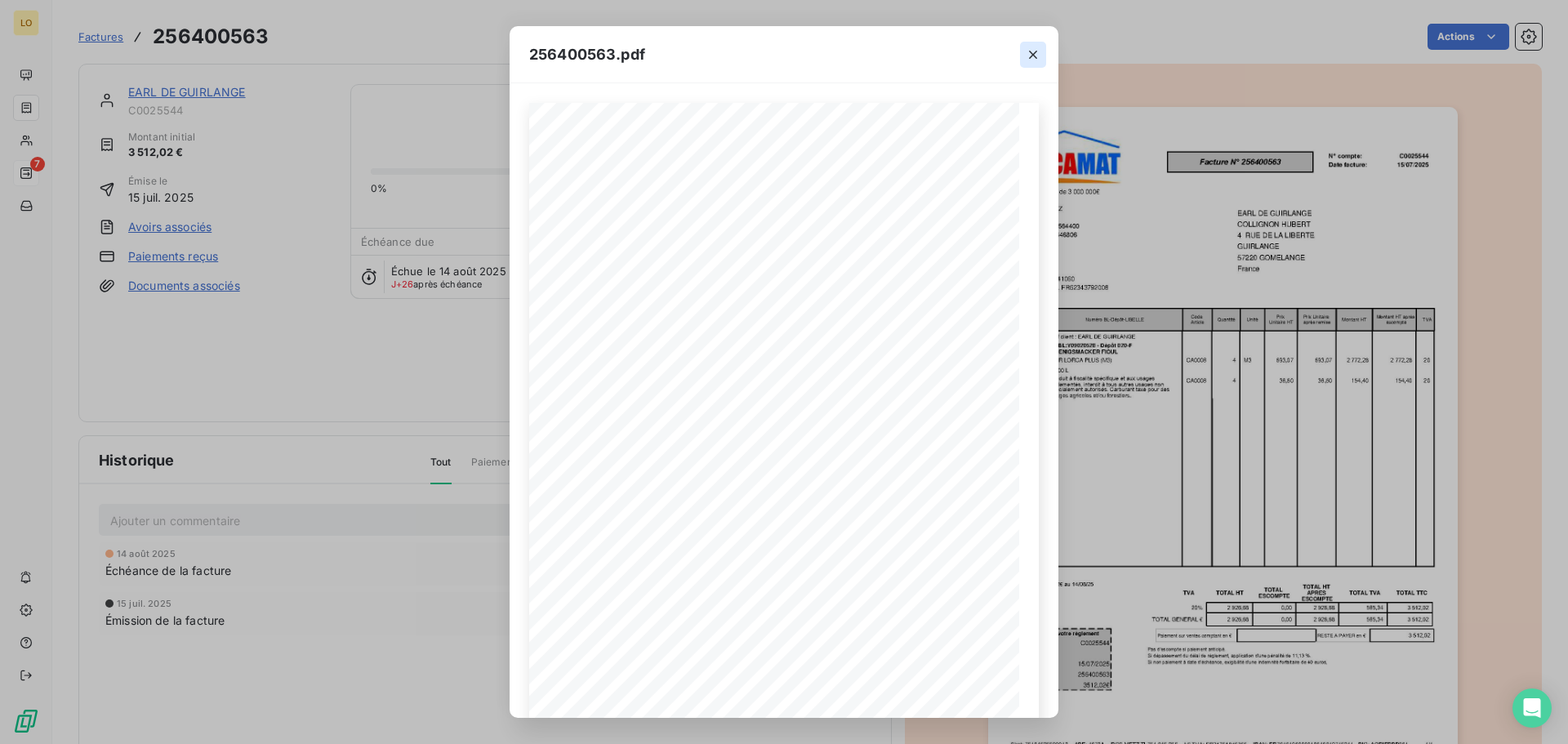
click at [1031, 58] on icon "button" at bounding box center [1033, 54] width 16 height 16
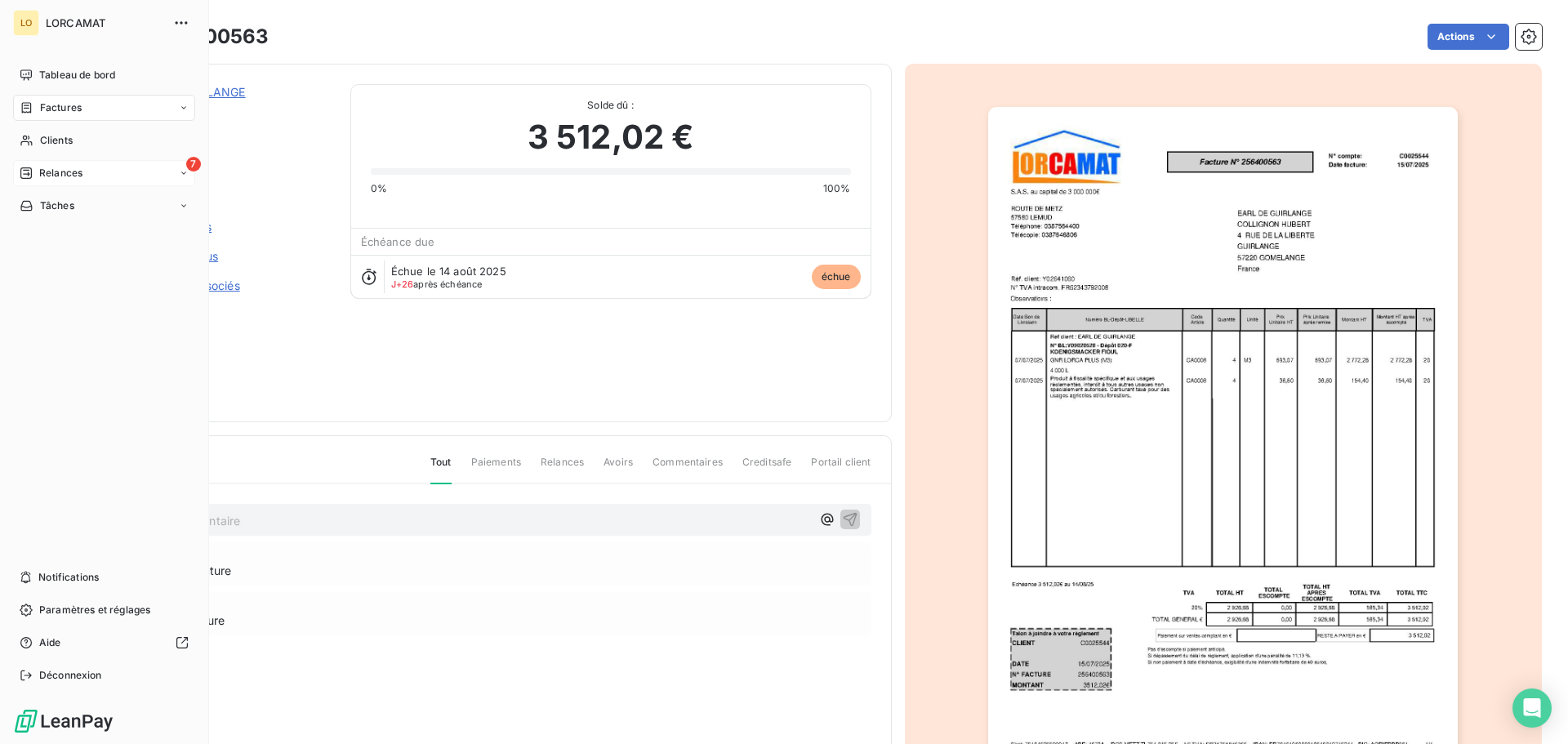
click at [60, 169] on span "Relances" at bounding box center [61, 173] width 43 height 14
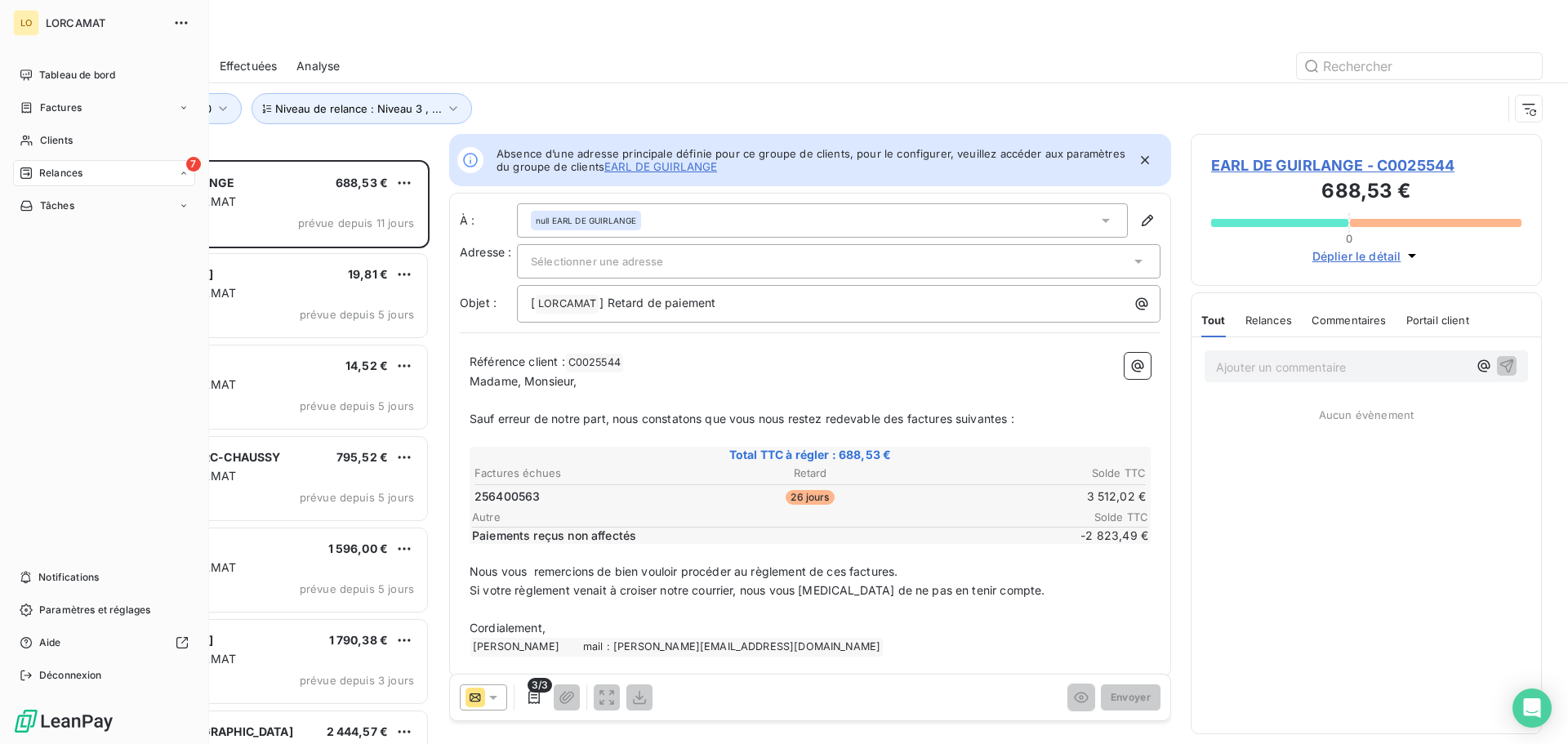
scroll to position [14, 14]
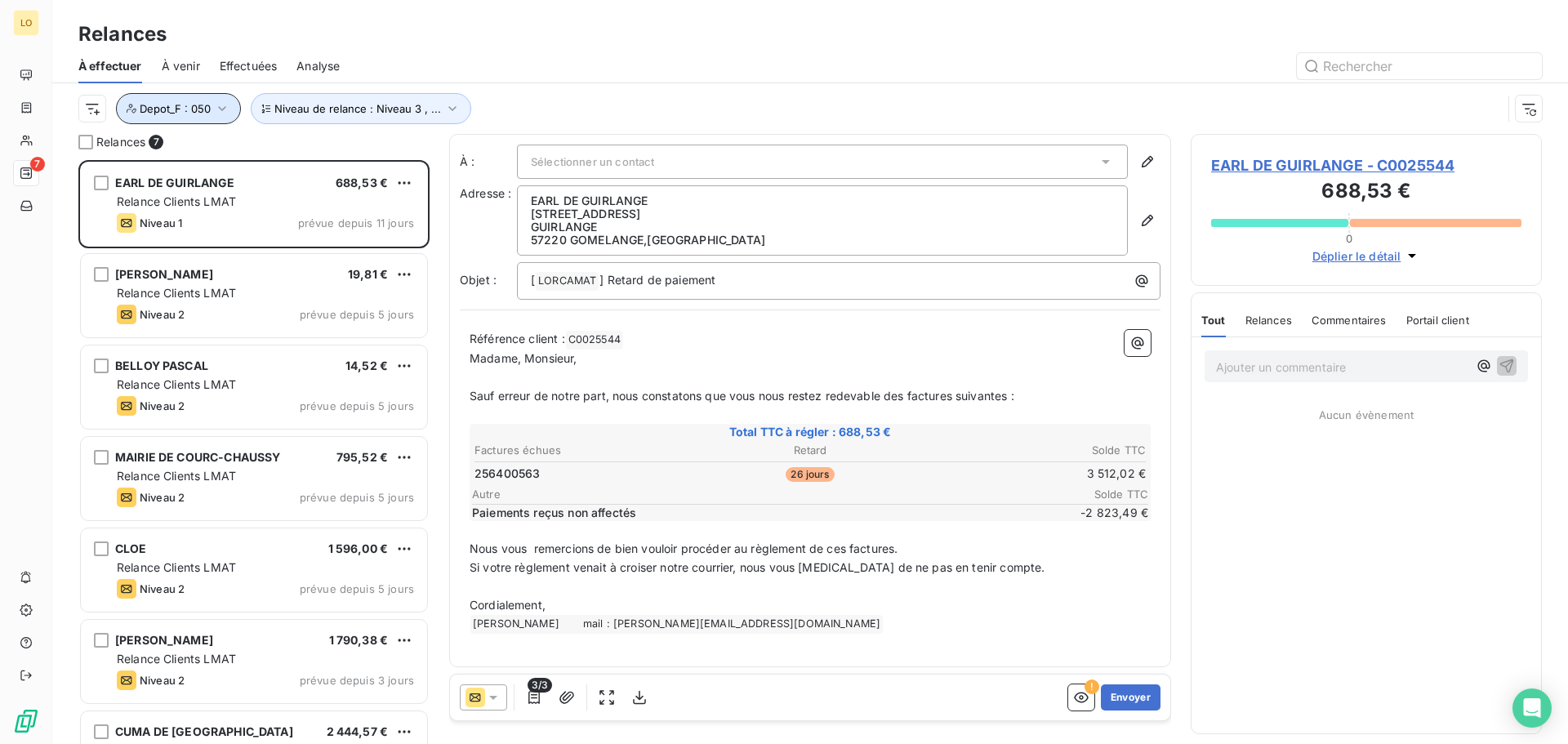
click at [213, 106] on button "Depot_F : 050" at bounding box center [178, 108] width 125 height 31
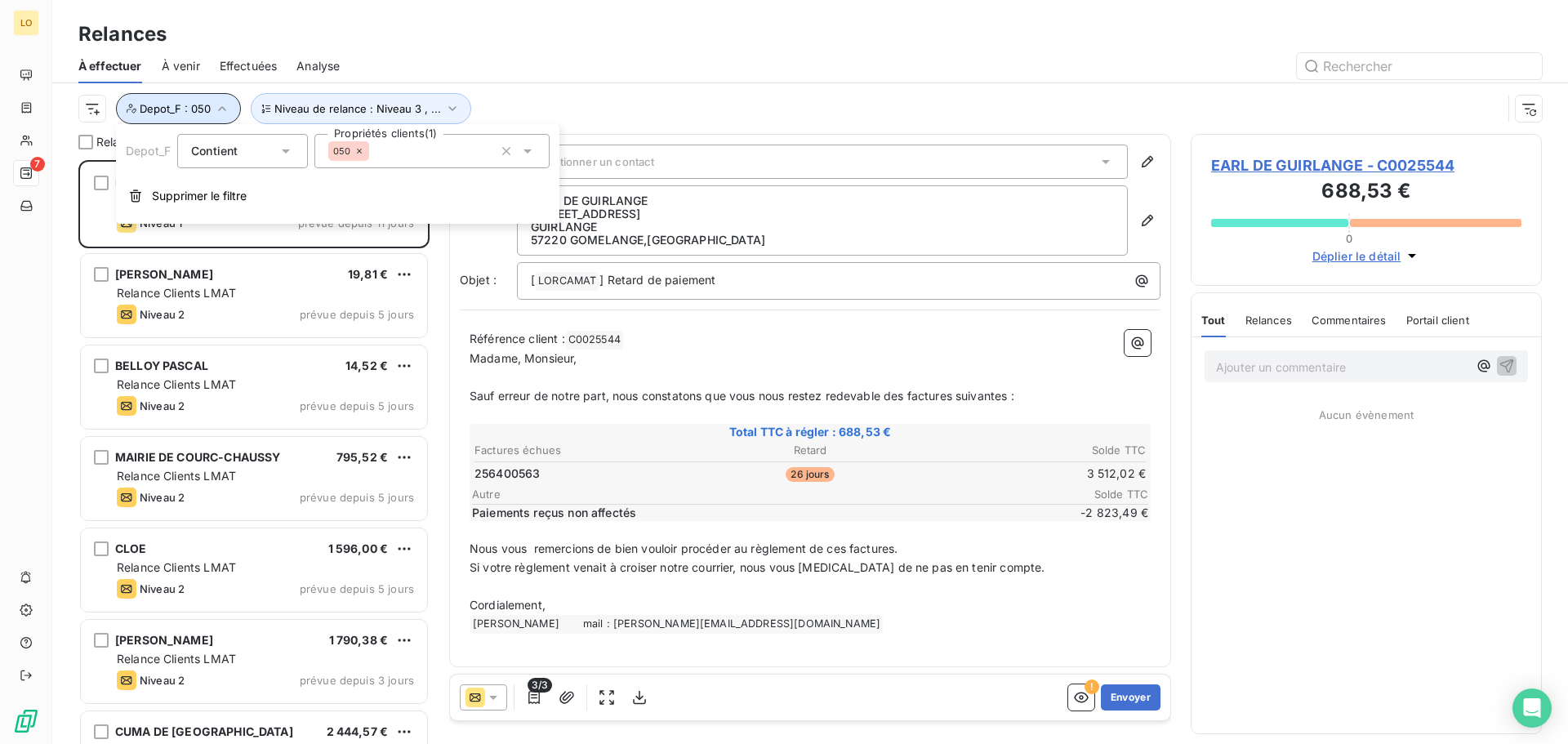
click at [213, 106] on button "Depot_F : 050" at bounding box center [178, 108] width 125 height 31
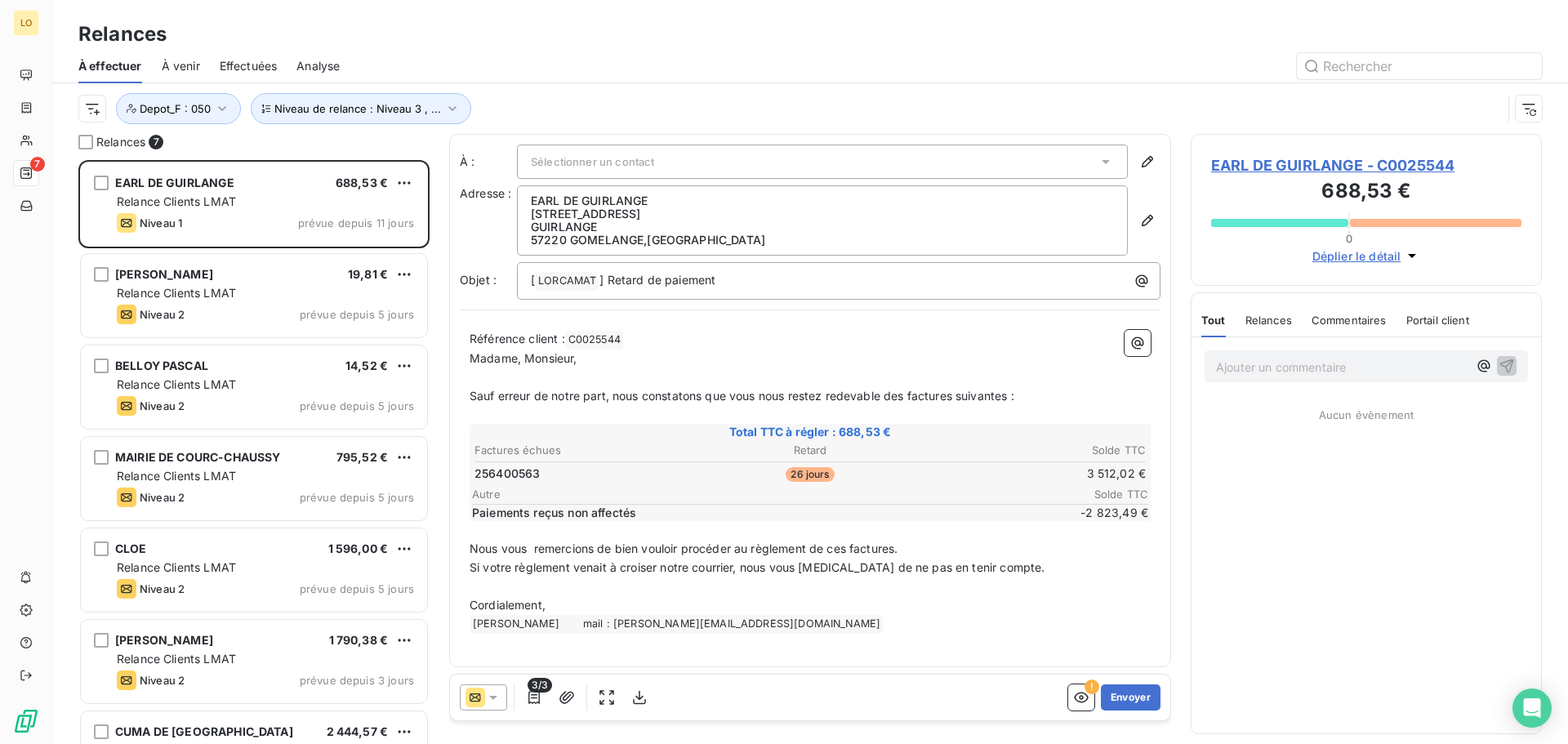
click at [1250, 364] on p "Ajouter un commentaire ﻿" at bounding box center [1342, 367] width 251 height 20
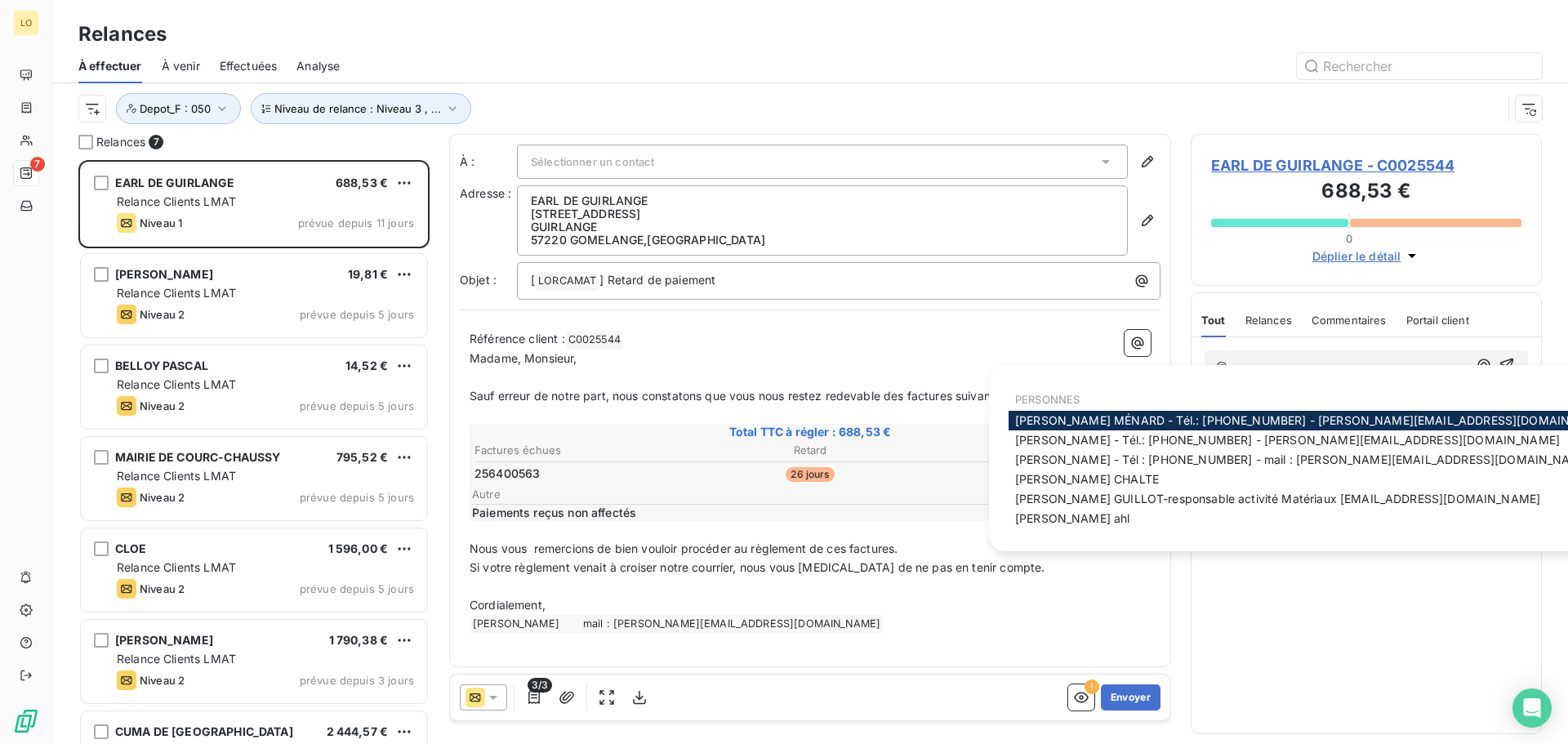
click at [1245, 419] on span "[PERSON_NAME]: [PHONE_NUMBER] - [PERSON_NAME][EMAIL_ADDRESS][DOMAIN_NAME]" at bounding box center [1315, 420] width 599 height 14
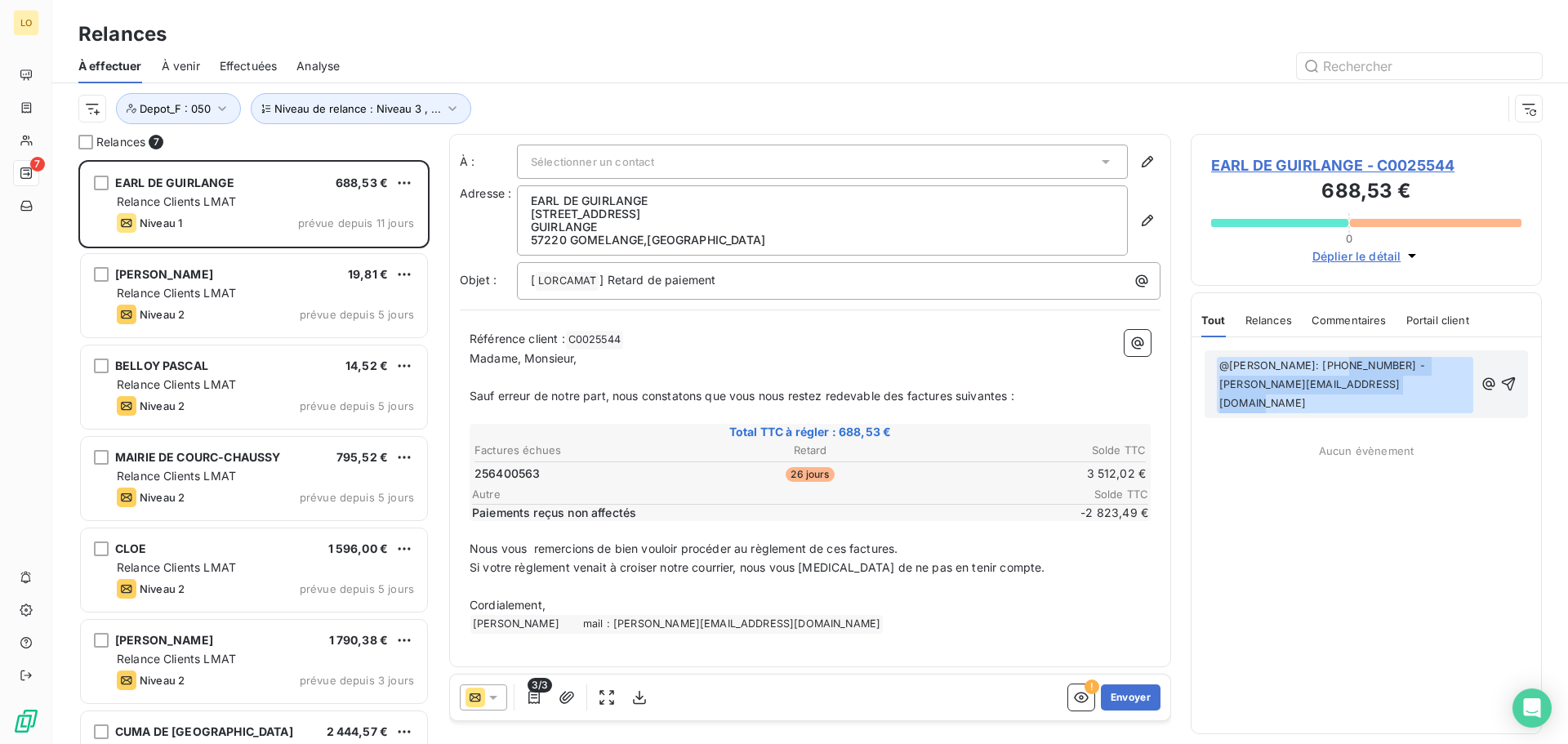
drag, startPoint x: 1333, startPoint y: 365, endPoint x: 1352, endPoint y: 384, distance: 26.9
click at [1352, 384] on span "@ [PERSON_NAME] - Tél.: [PHONE_NUMBER] - [PERSON_NAME][EMAIL_ADDRESS][DOMAIN_NA…" at bounding box center [1346, 386] width 257 height 56
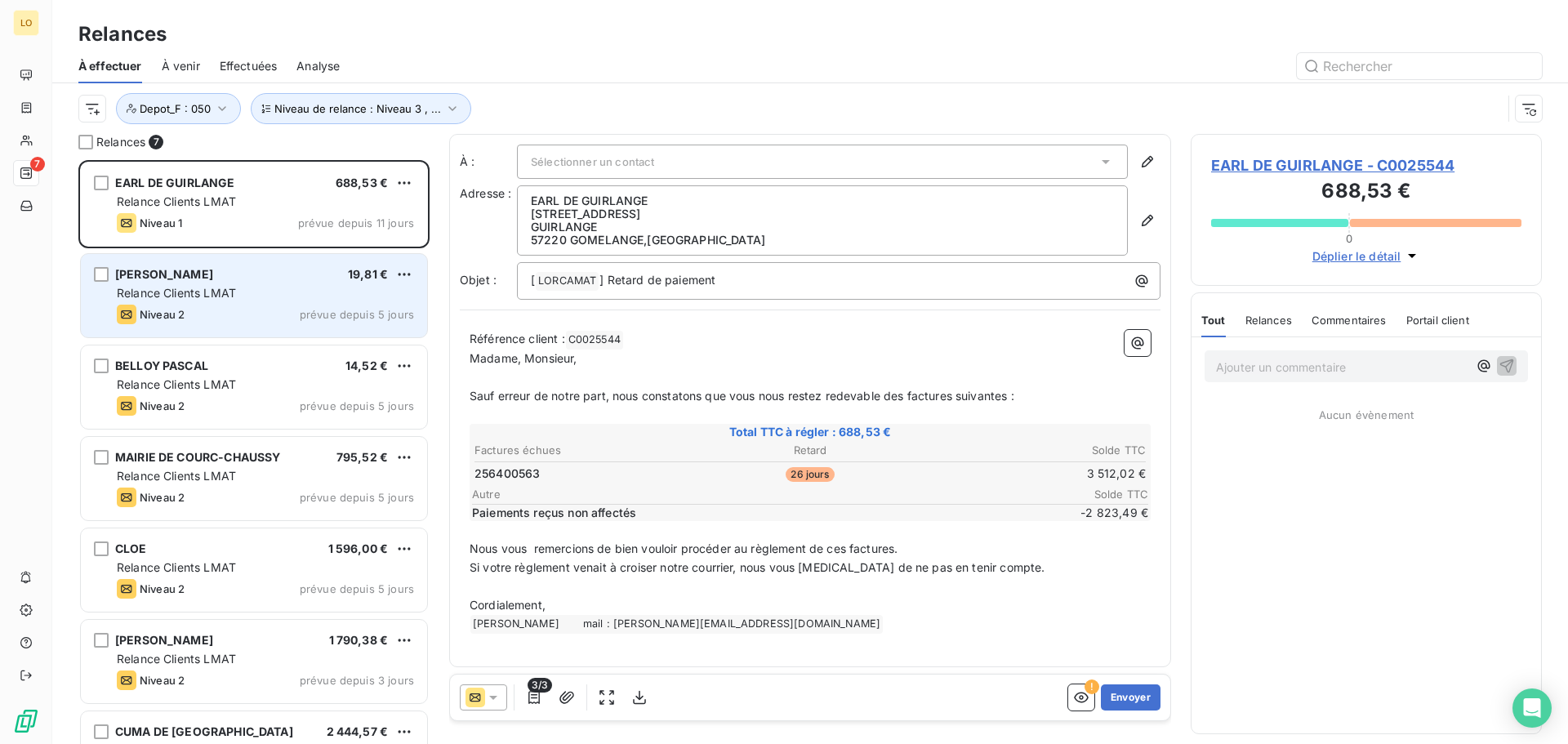
click at [288, 284] on div "[PERSON_NAME] 19,81 € Relance Clients LMAT Niveau 2 prévue depuis 5 jours" at bounding box center [254, 296] width 347 height 83
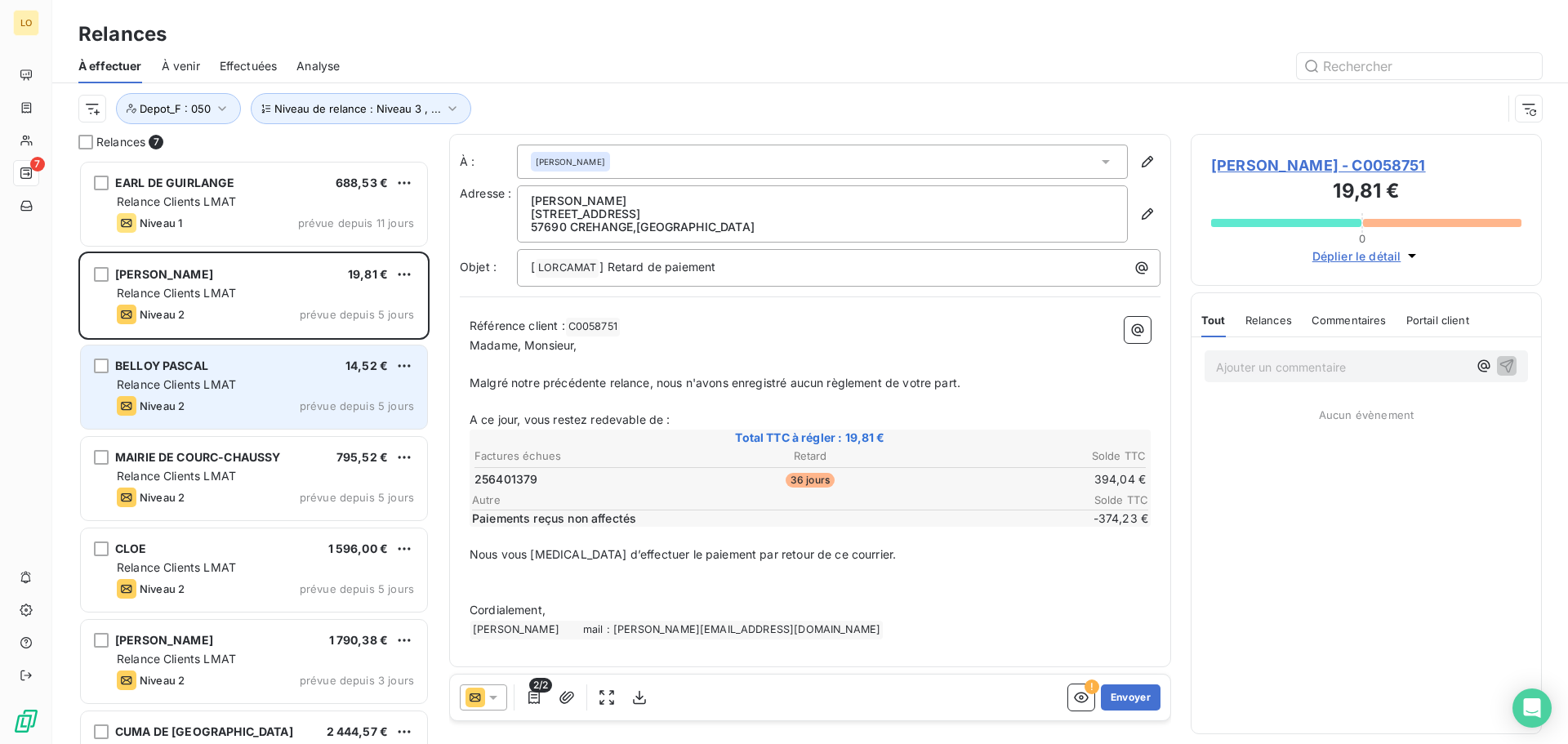
click at [258, 386] on div "Relance Clients LMAT" at bounding box center [266, 385] width 298 height 16
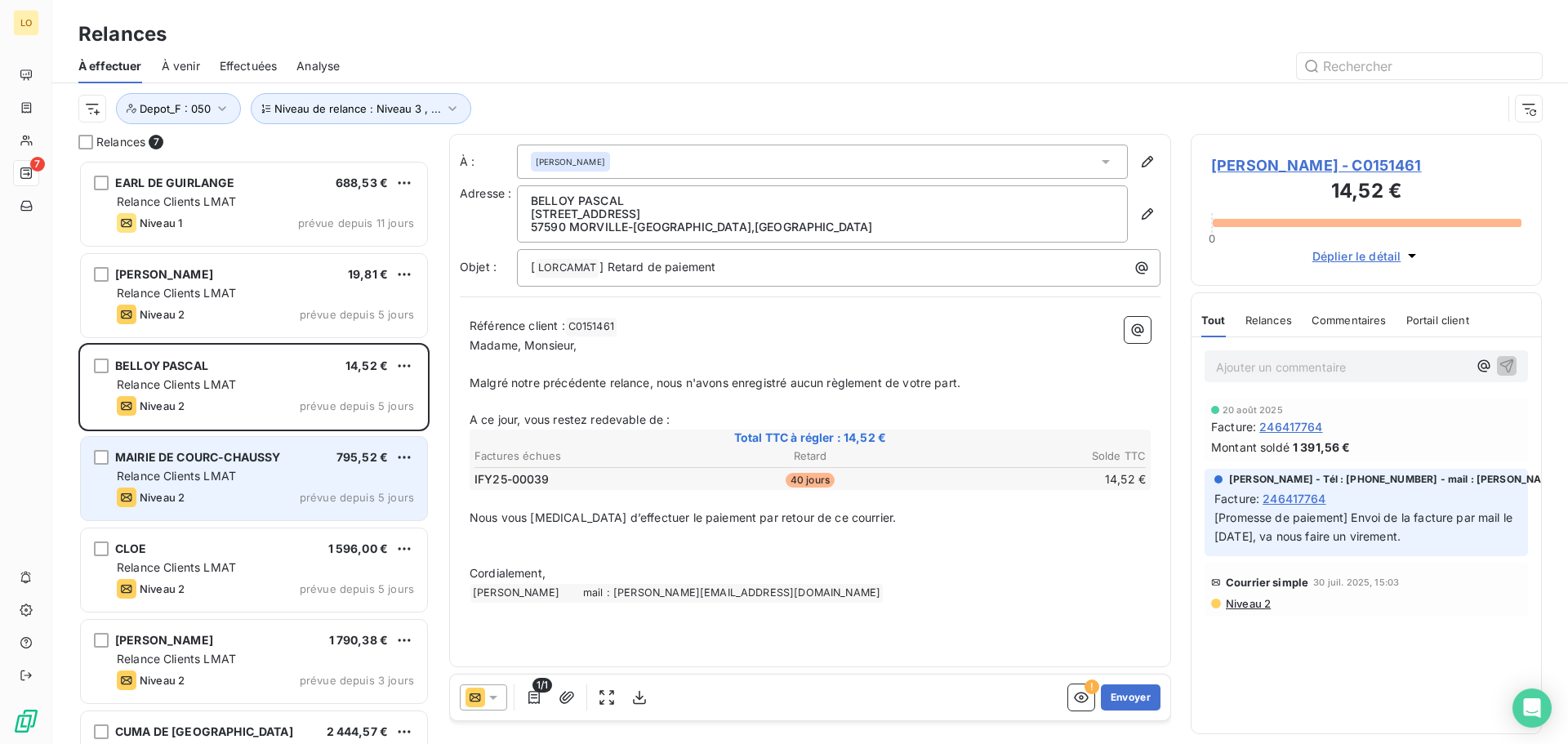
click at [241, 478] on div "Relance Clients LMAT" at bounding box center [266, 475] width 298 height 16
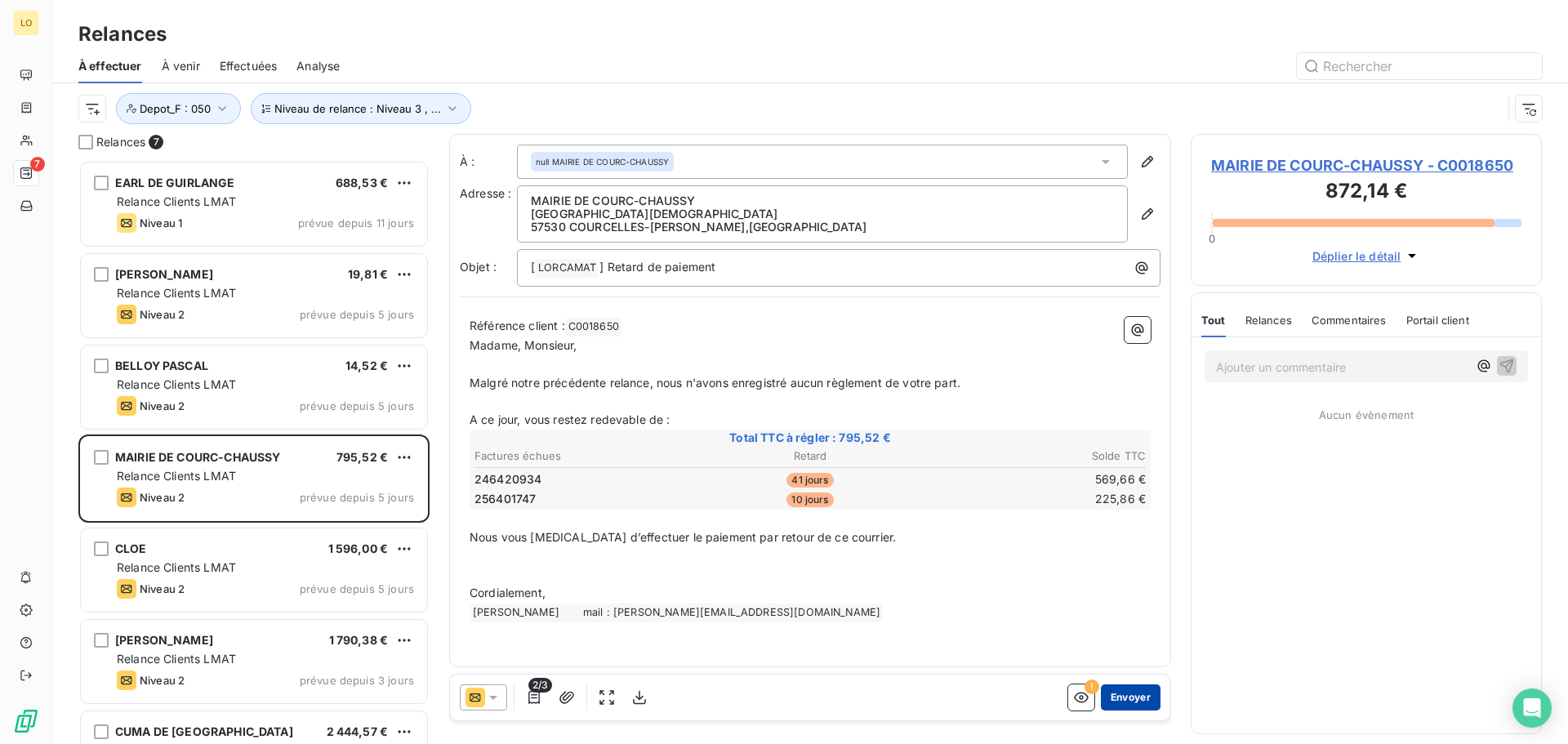
click at [1129, 700] on button "Envoyer" at bounding box center [1131, 698] width 60 height 26
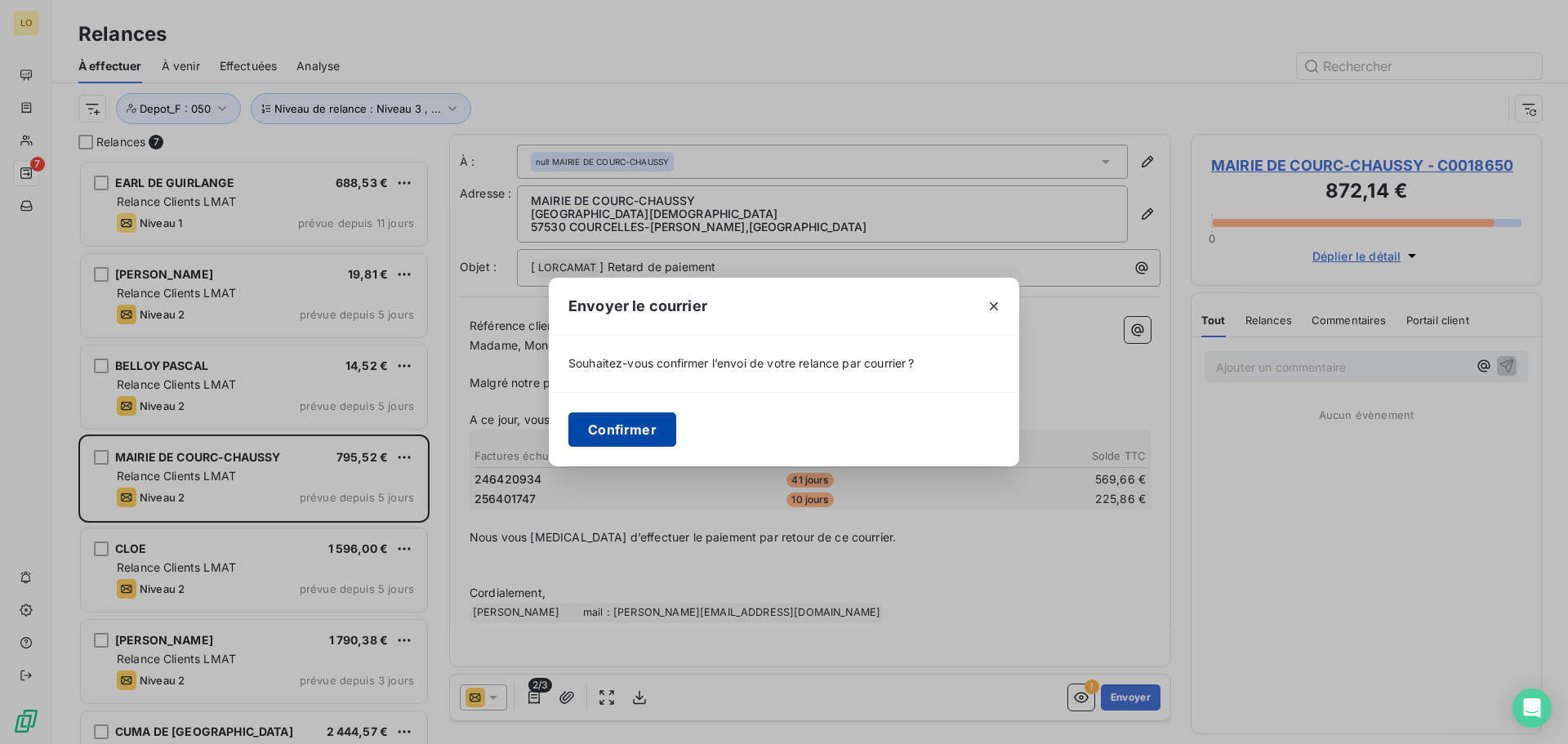
click at [636, 432] on button "Confirmer" at bounding box center [623, 430] width 108 height 35
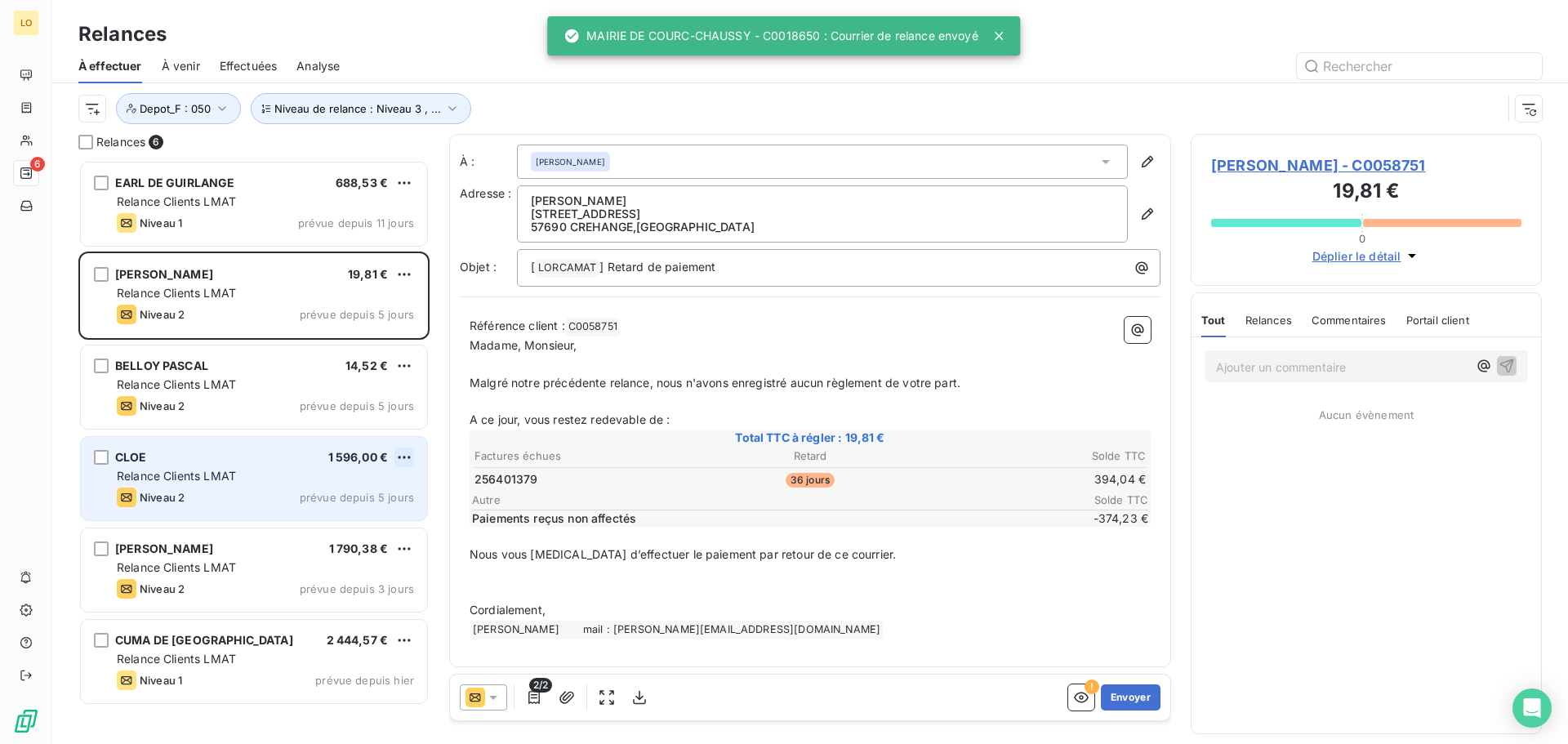
click at [405, 454] on html "LO 6 Relances À effectuer À venir Effectuées Analyse Niveau de relance : Niveau…" at bounding box center [784, 372] width 1568 height 744
click at [371, 517] on div "Passer cette action" at bounding box center [333, 519] width 146 height 26
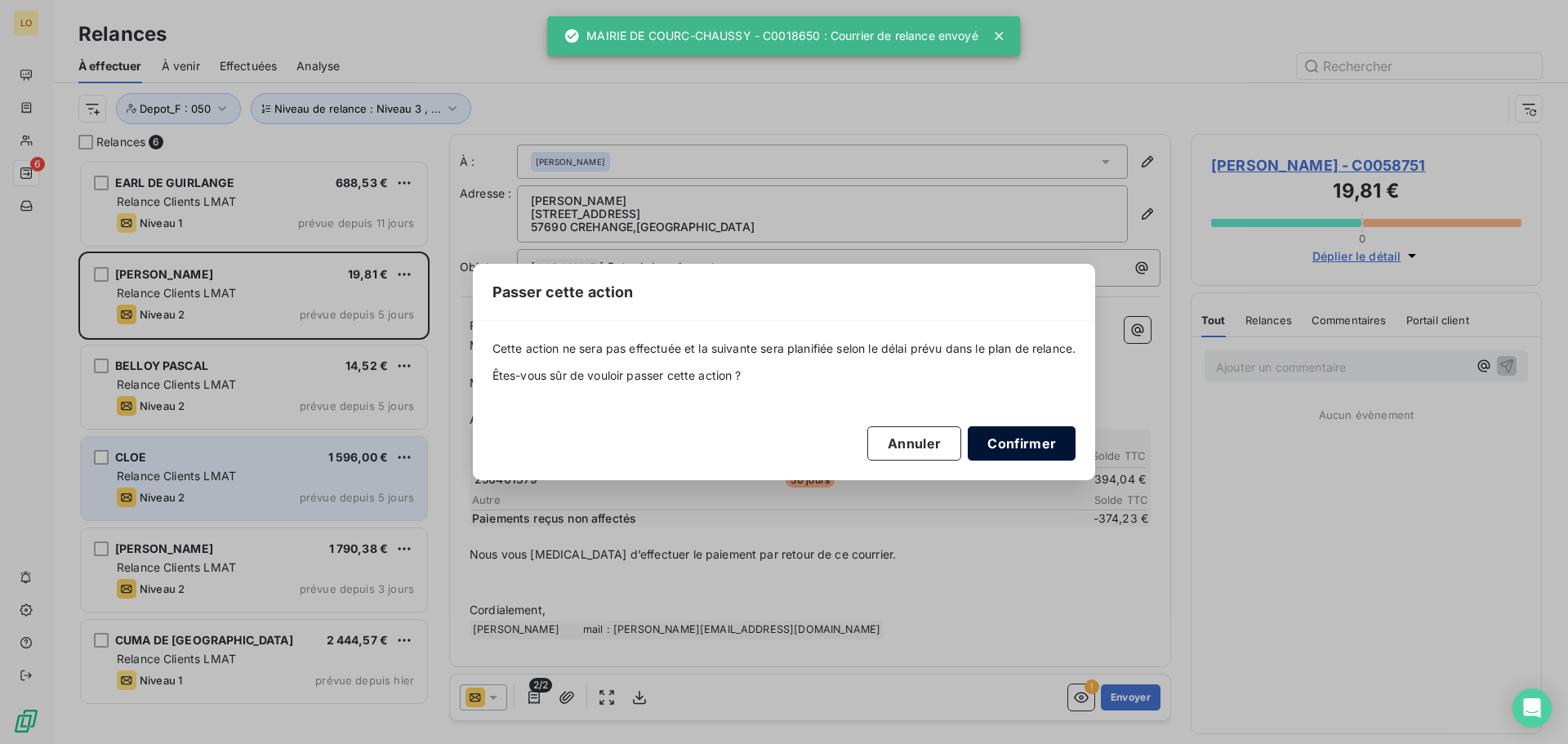
click at [1037, 443] on button "Confirmer" at bounding box center [1022, 444] width 108 height 35
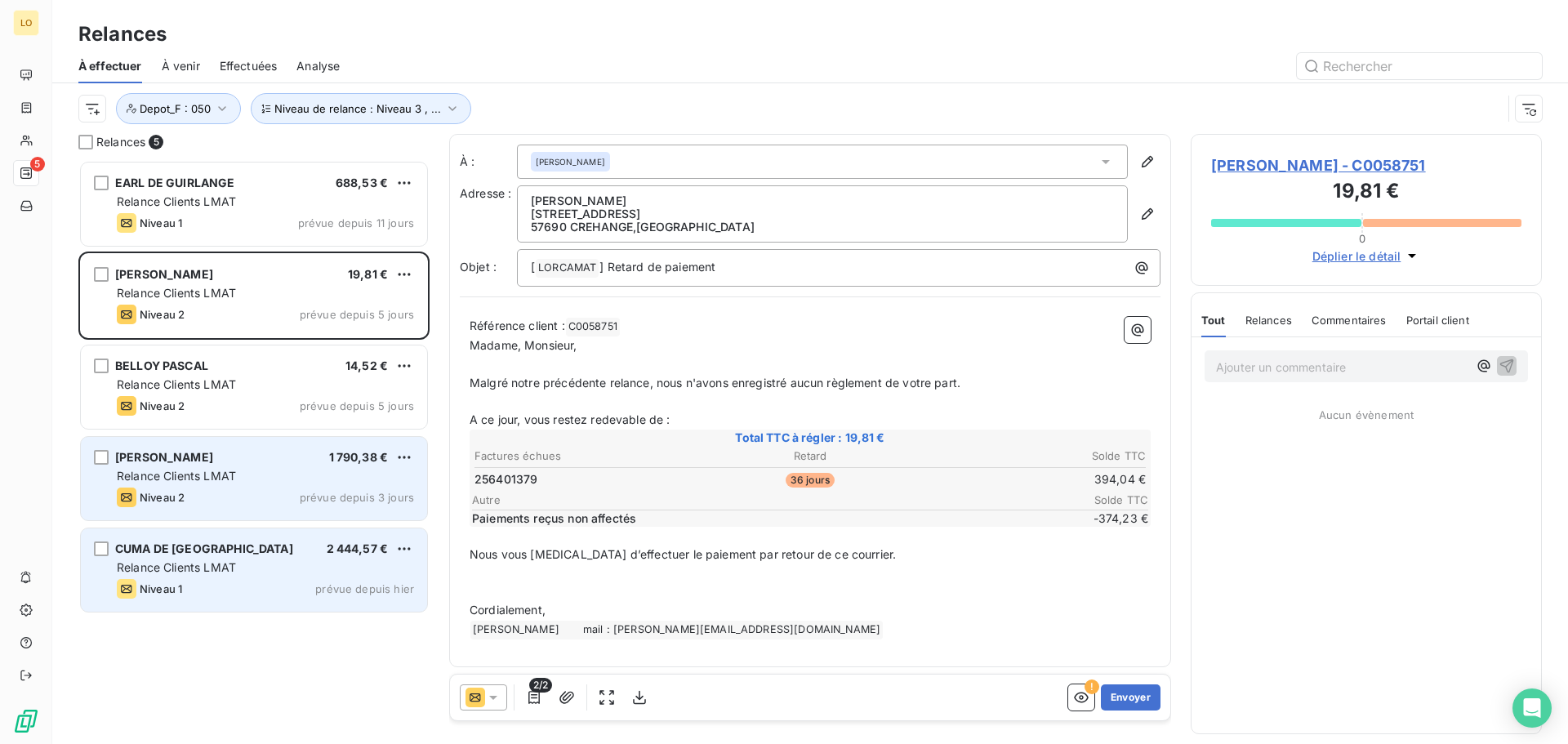
click at [281, 557] on div "CUMA DE SILLEGNY 2 444,57 € Relance Clients LMAT Niveau 1 prévue depuis [DATE]" at bounding box center [254, 570] width 347 height 83
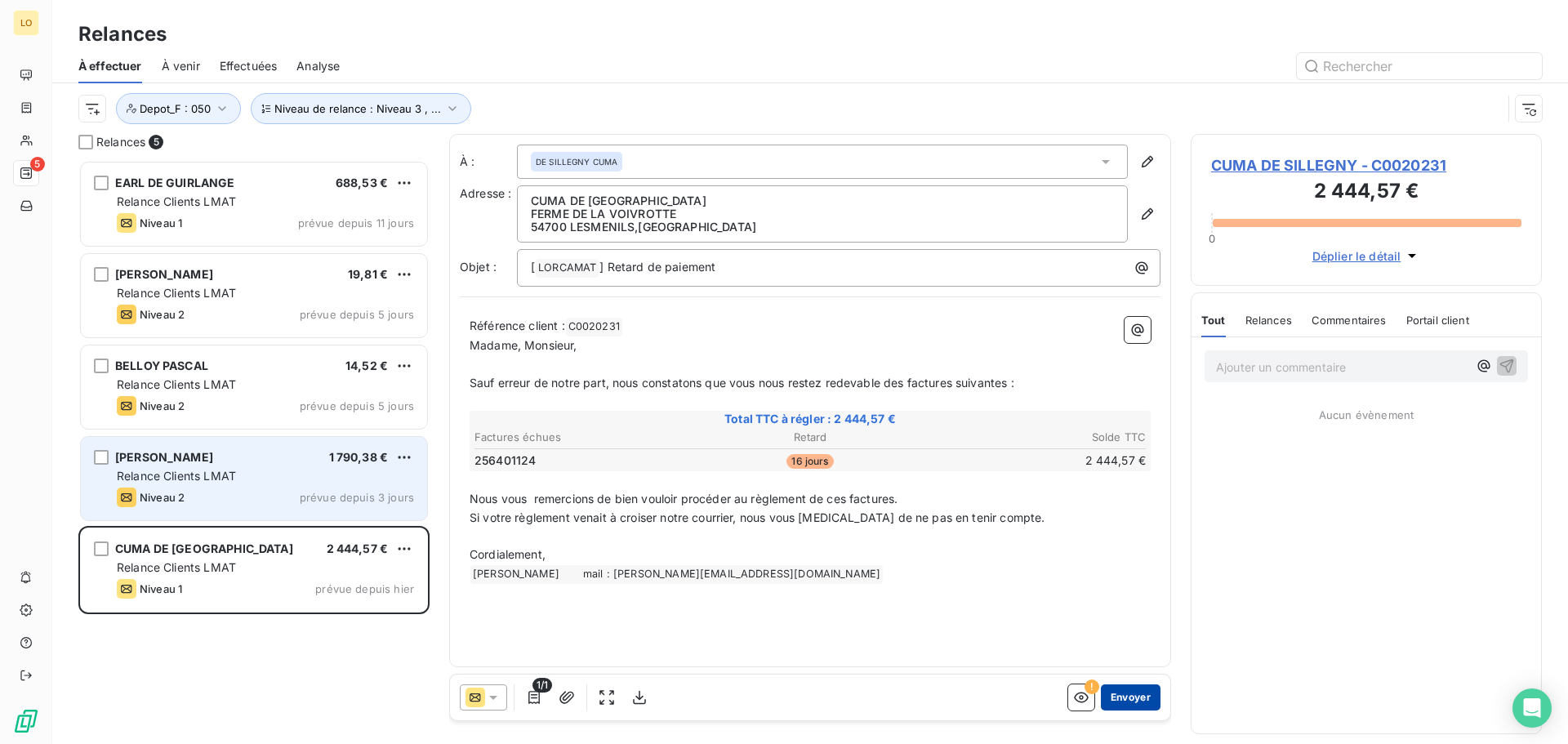
click at [1140, 705] on button "Envoyer" at bounding box center [1131, 698] width 60 height 26
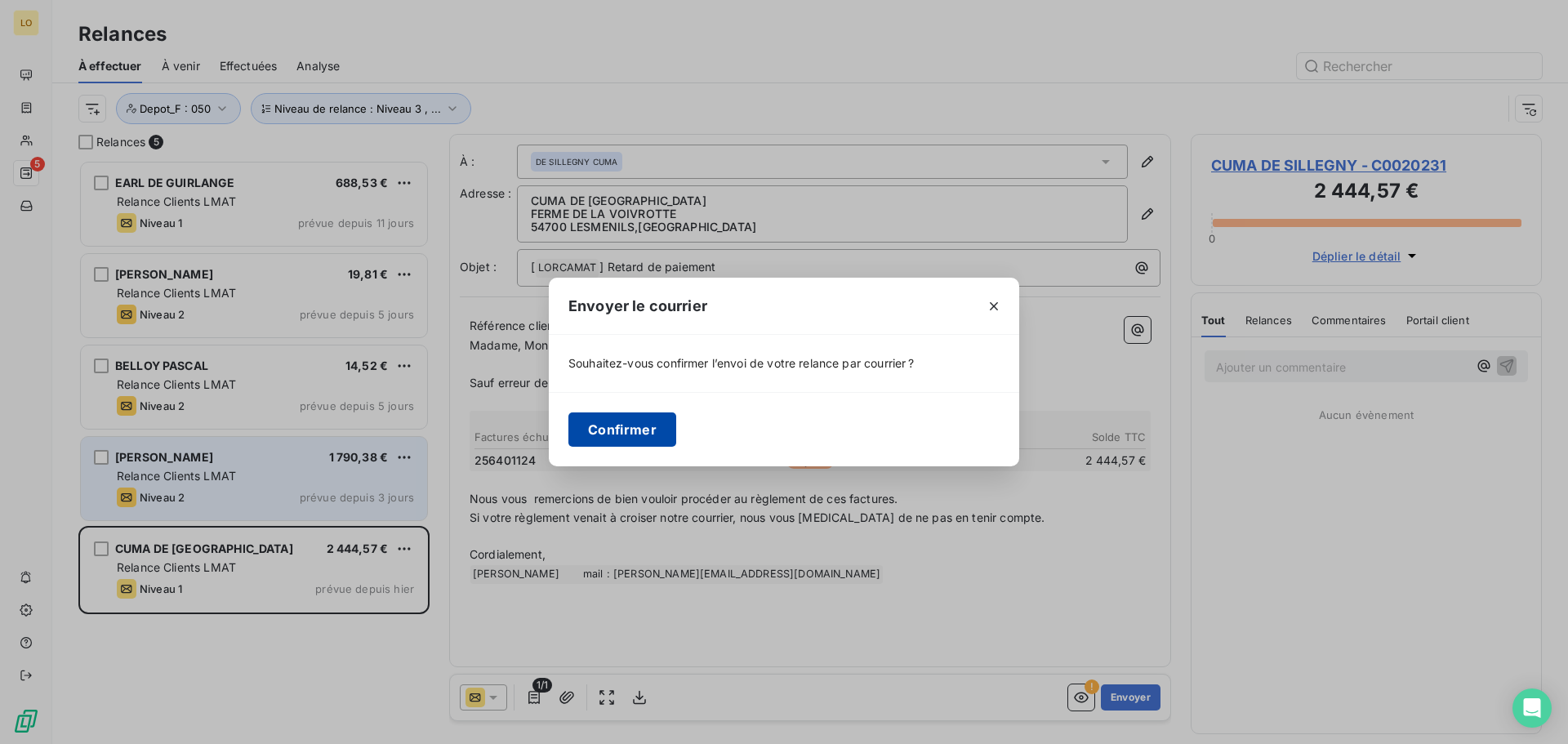
click at [616, 427] on button "Confirmer" at bounding box center [623, 430] width 108 height 35
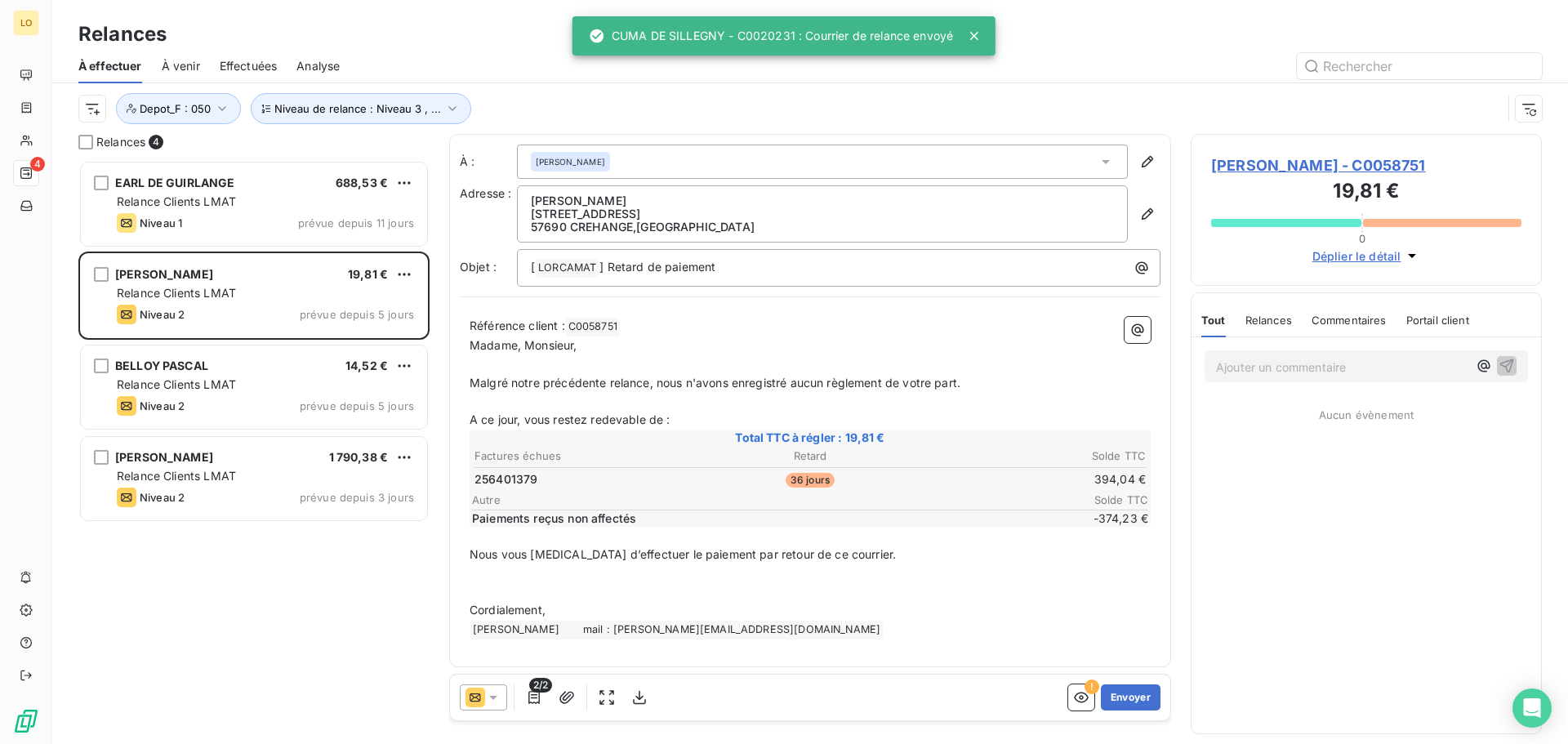
click at [385, 583] on div "EARL DE GUIRLANGE 688,53 € Relance Clients LMAT Niveau 1 prévue depuis 11 jours…" at bounding box center [254, 452] width 352 height 585
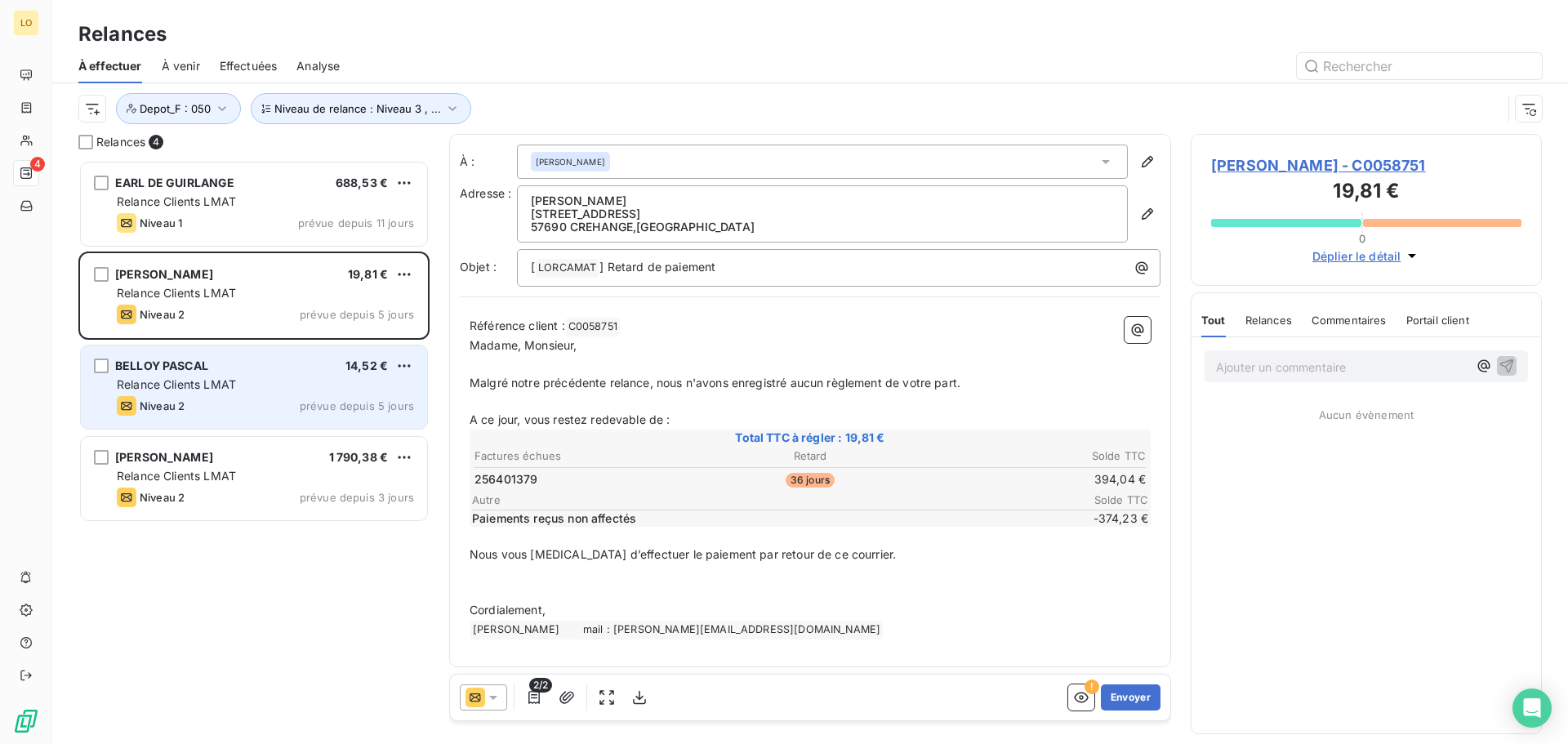
click at [250, 389] on div "Relance Clients LMAT" at bounding box center [266, 385] width 298 height 16
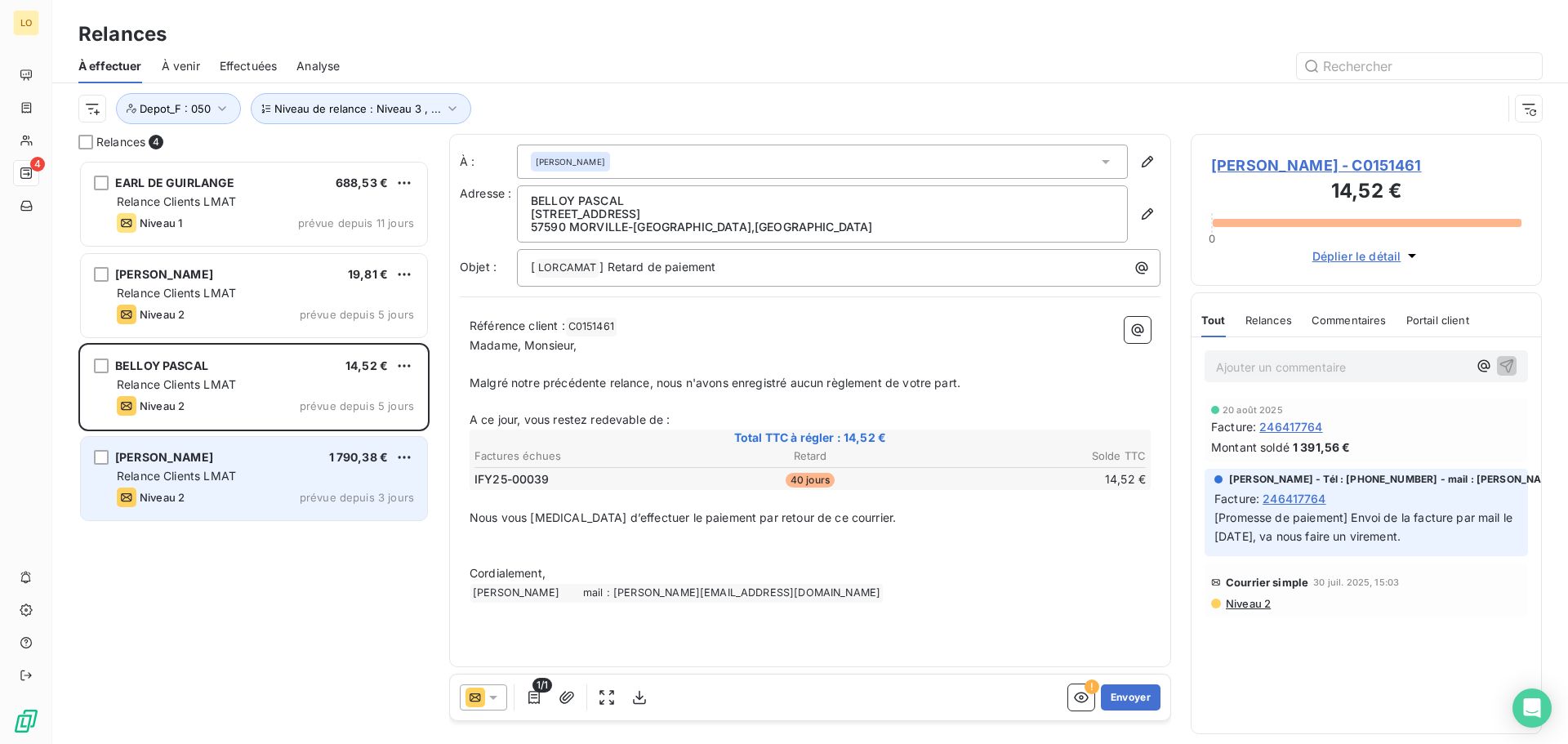
click at [257, 472] on div "Relance Clients LMAT" at bounding box center [266, 475] width 298 height 16
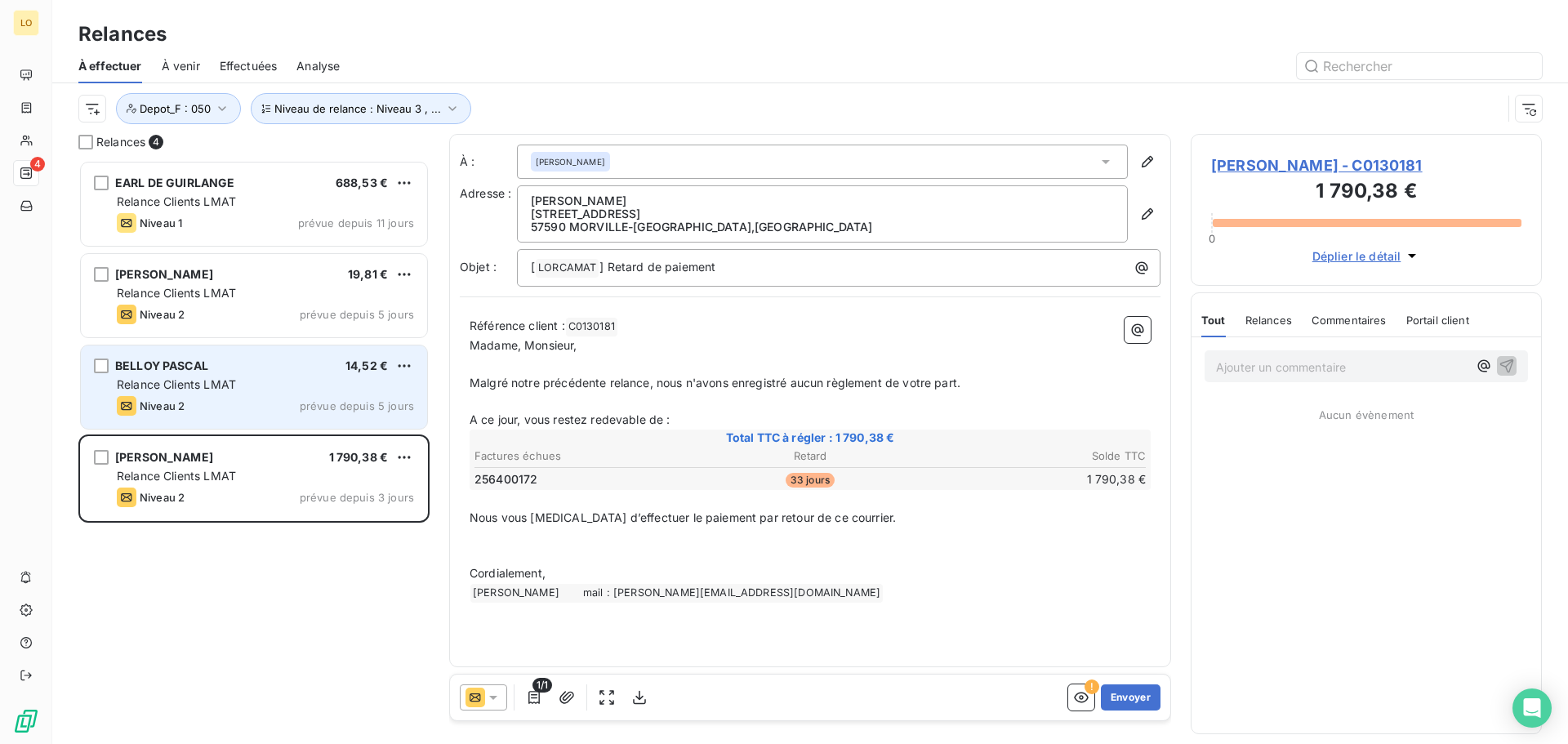
click at [265, 372] on div "[PERSON_NAME] 14,52 €" at bounding box center [266, 365] width 298 height 14
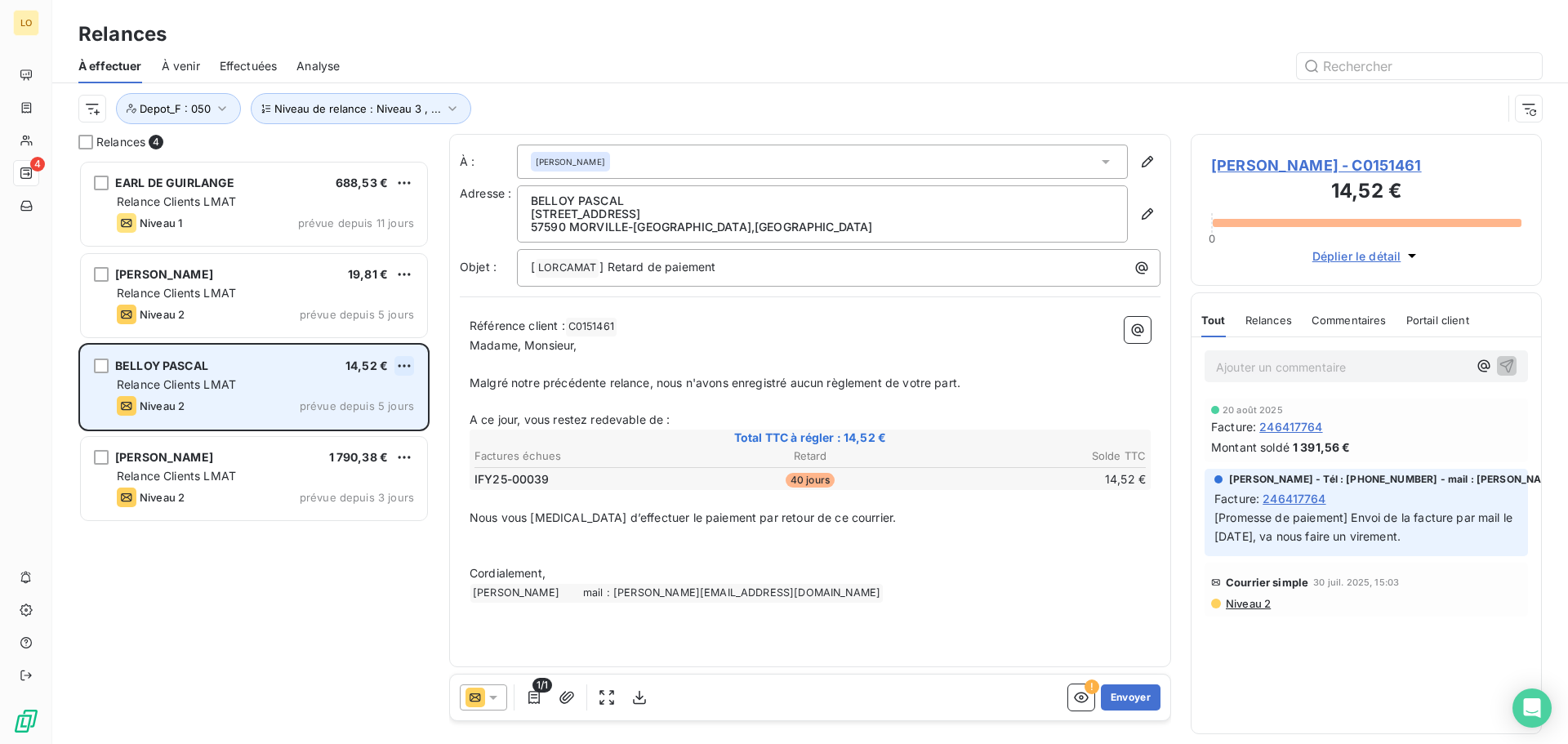
click at [410, 367] on html "LO 4 Relances À effectuer À venir Effectuées Analyse Niveau de relance : Niveau…" at bounding box center [784, 372] width 1568 height 744
click at [366, 434] on div "Passer cette action" at bounding box center [333, 428] width 146 height 26
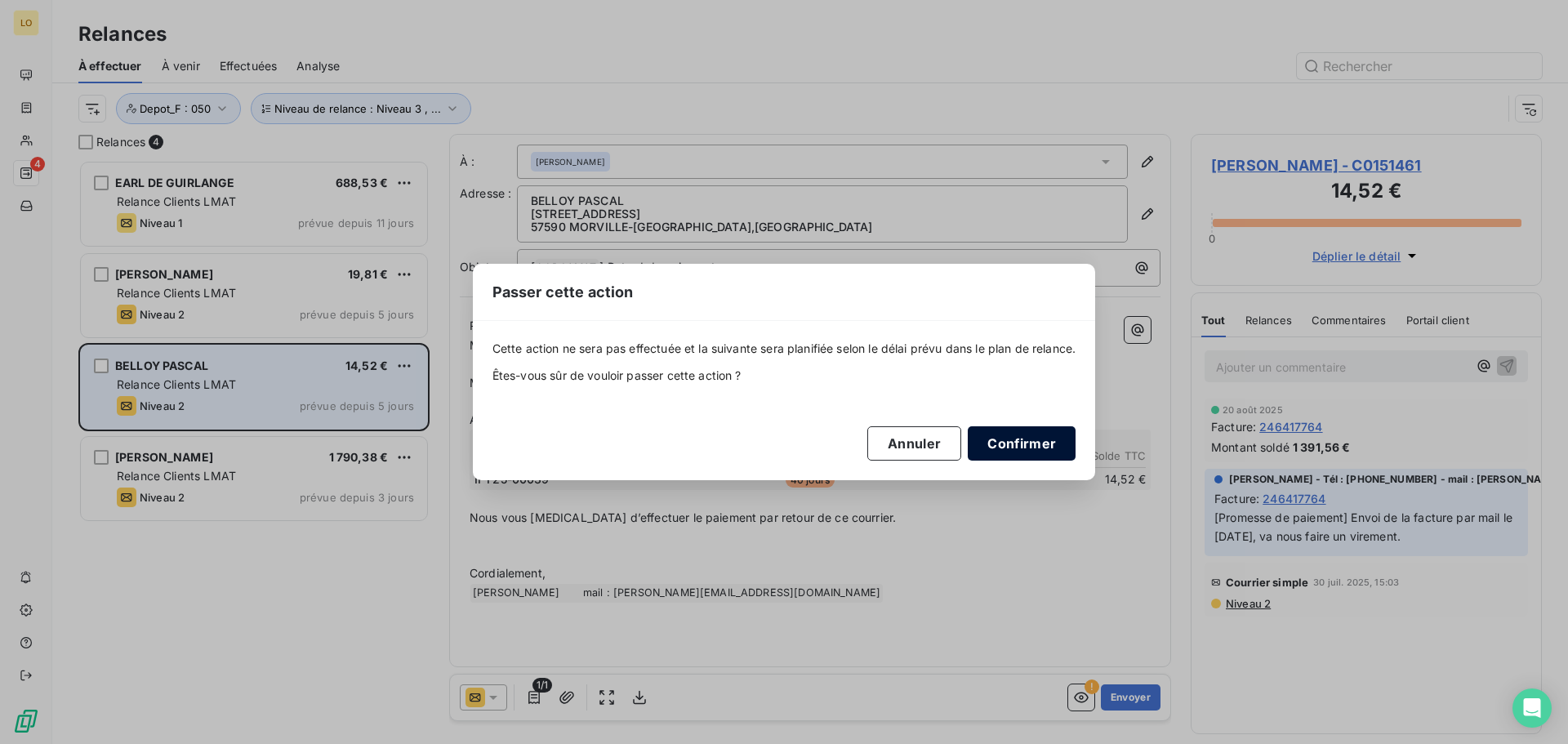
click at [1023, 446] on button "Confirmer" at bounding box center [1022, 444] width 108 height 35
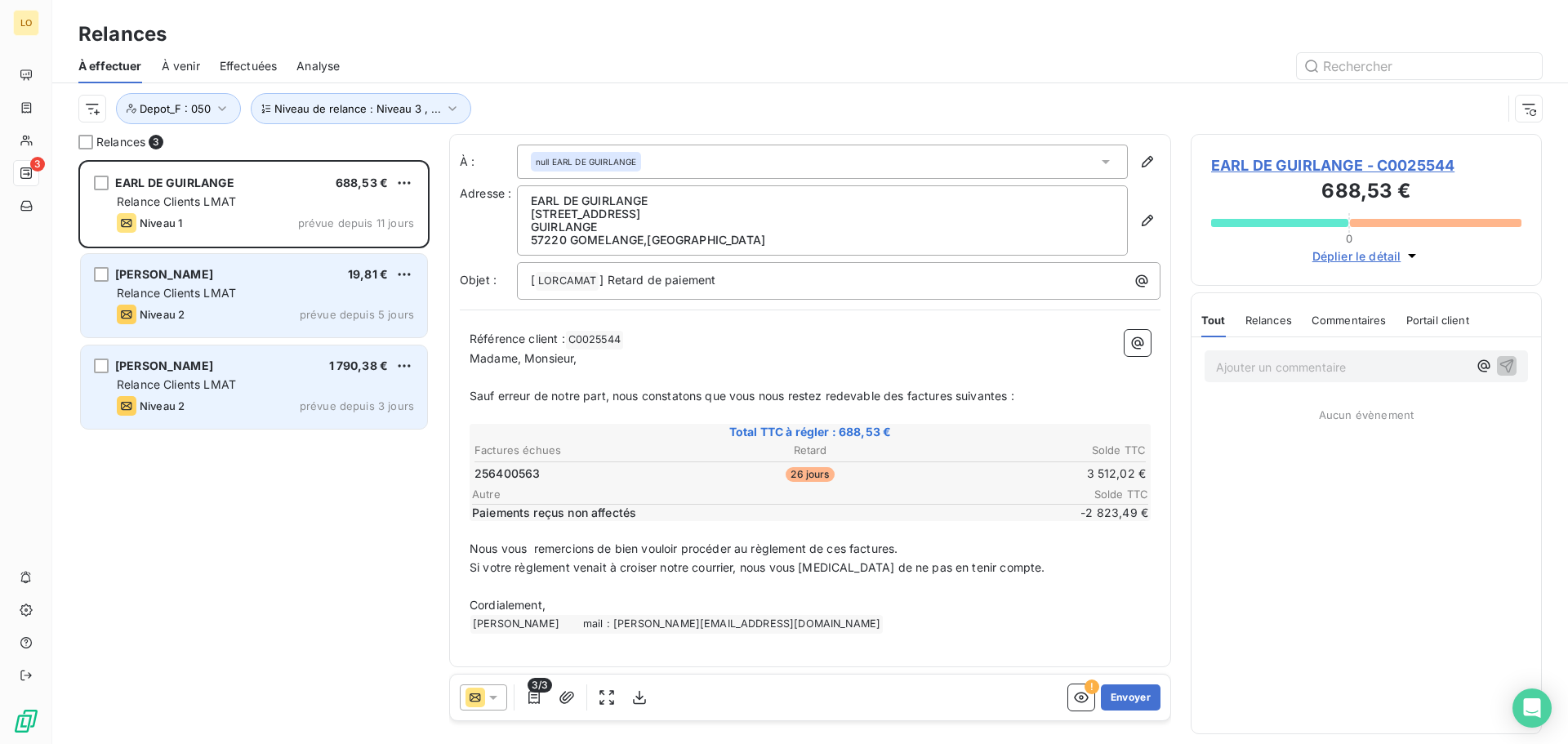
click at [370, 292] on div "Relance Clients LMAT" at bounding box center [266, 293] width 298 height 16
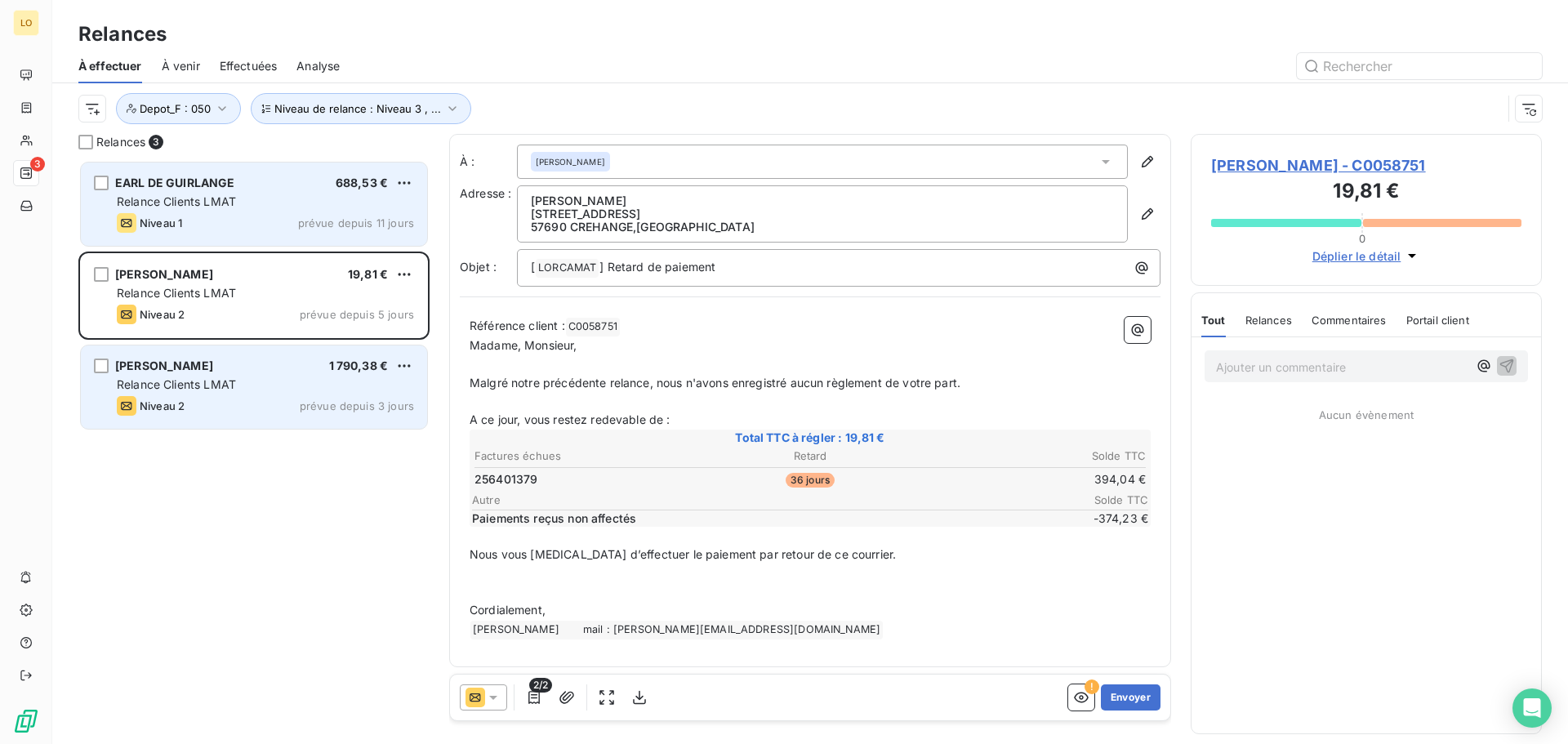
click at [278, 202] on div "Relance Clients LMAT" at bounding box center [266, 201] width 298 height 16
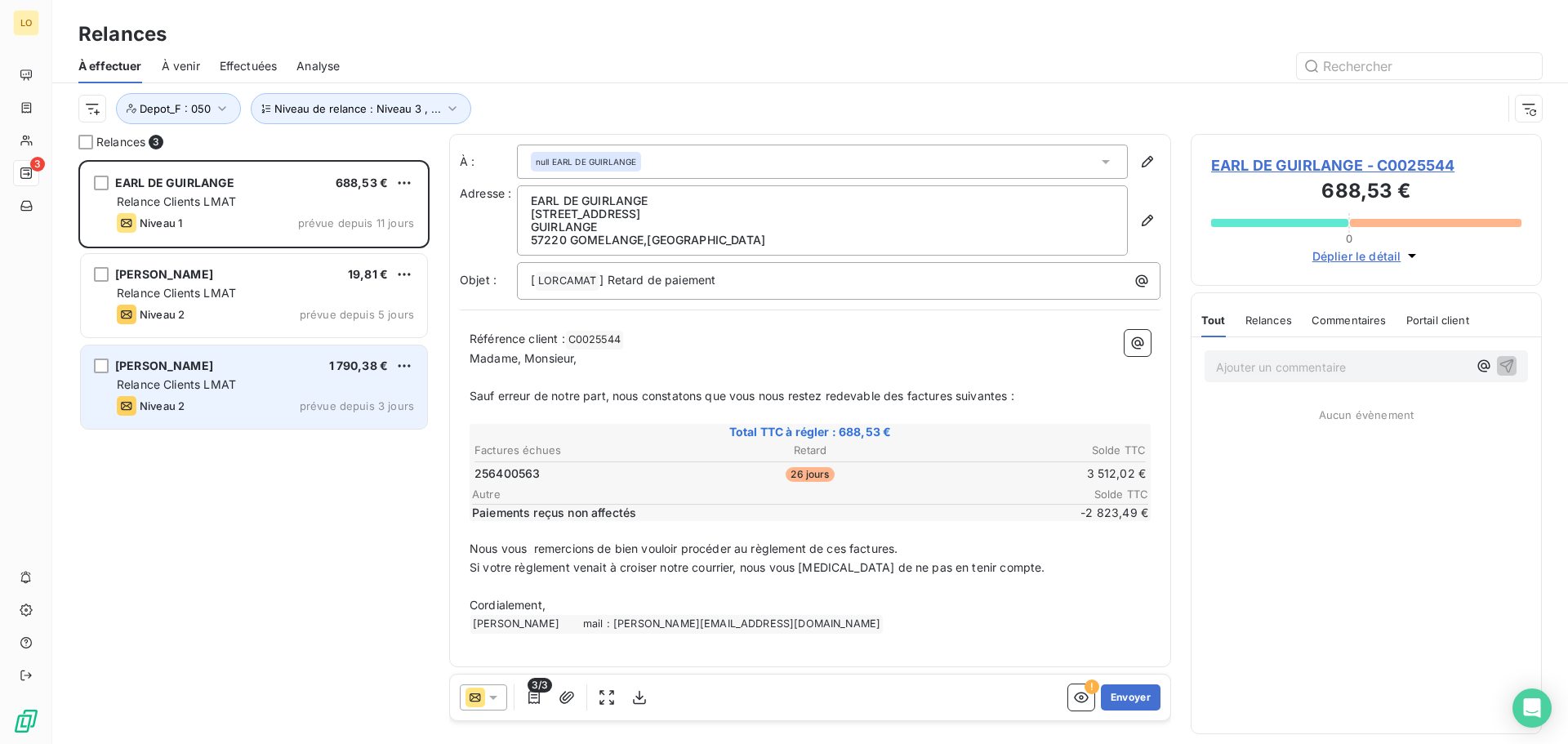
click at [254, 505] on div "EARL DE GUIRLANGE 688,53 € Relance Clients LMAT Niveau 1 prévue depuis 11 jours…" at bounding box center [254, 452] width 352 height 585
click at [272, 387] on div "Relance Clients LMAT" at bounding box center [266, 385] width 298 height 16
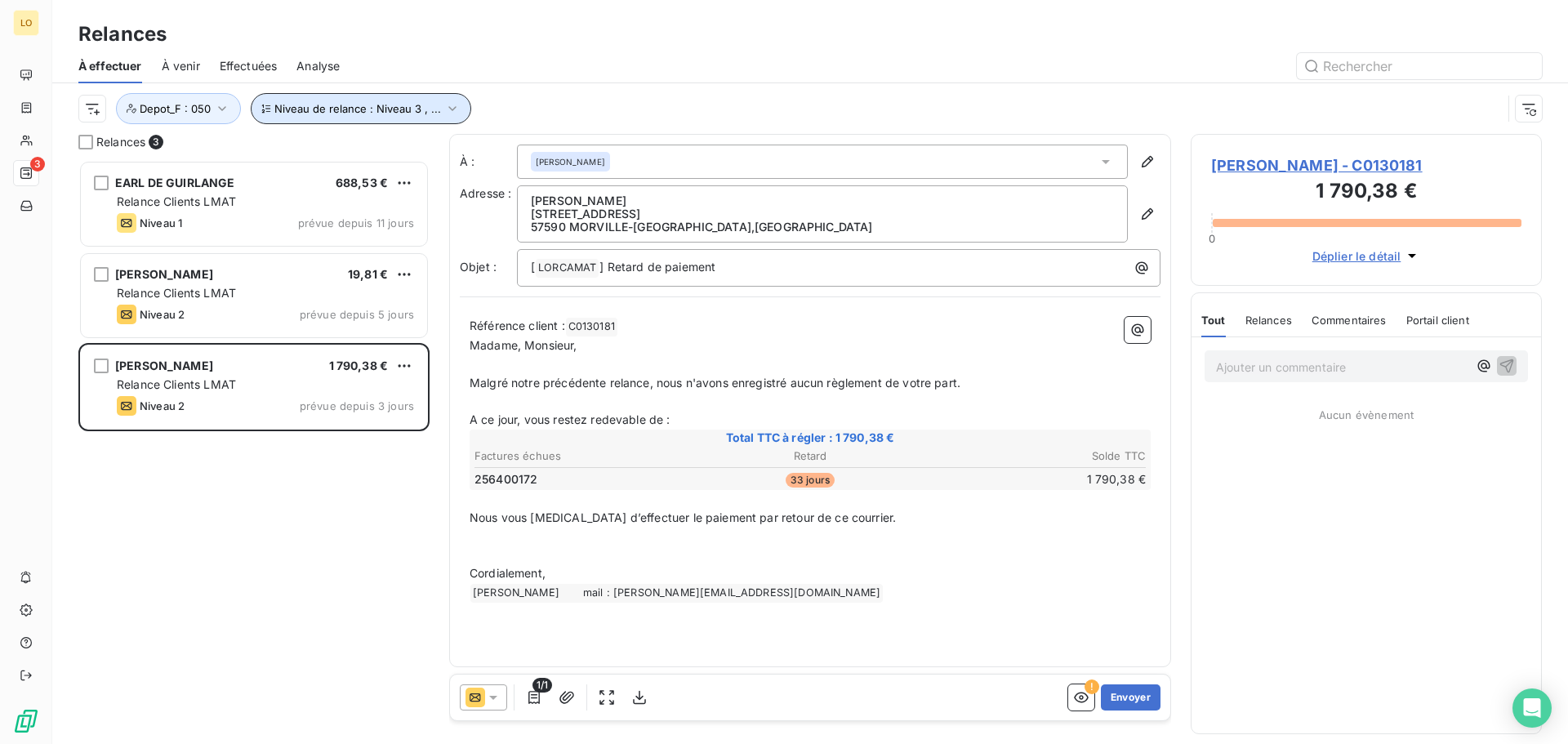
click at [424, 104] on span "Niveau de relance : Niveau 3 , ..." at bounding box center [357, 109] width 166 height 14
click at [464, 56] on div at bounding box center [951, 66] width 1183 height 26
